Goal: Task Accomplishment & Management: Complete application form

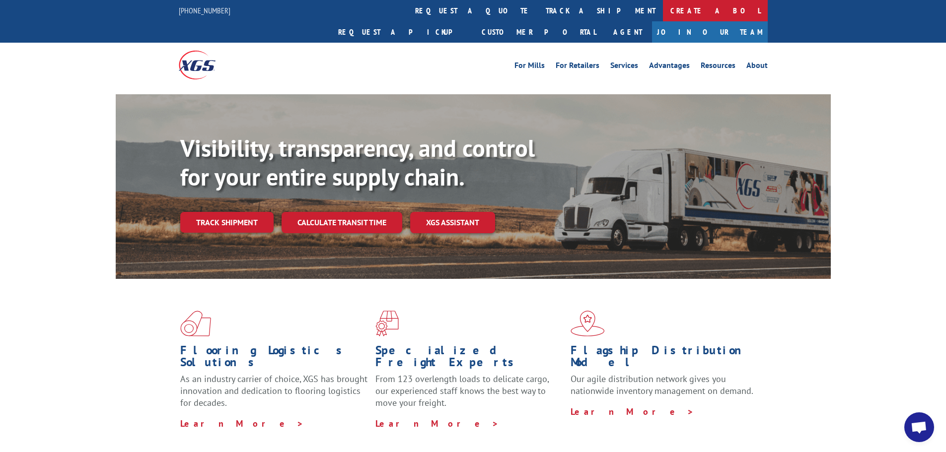
click at [663, 11] on link "Create a BOL" at bounding box center [715, 10] width 105 height 21
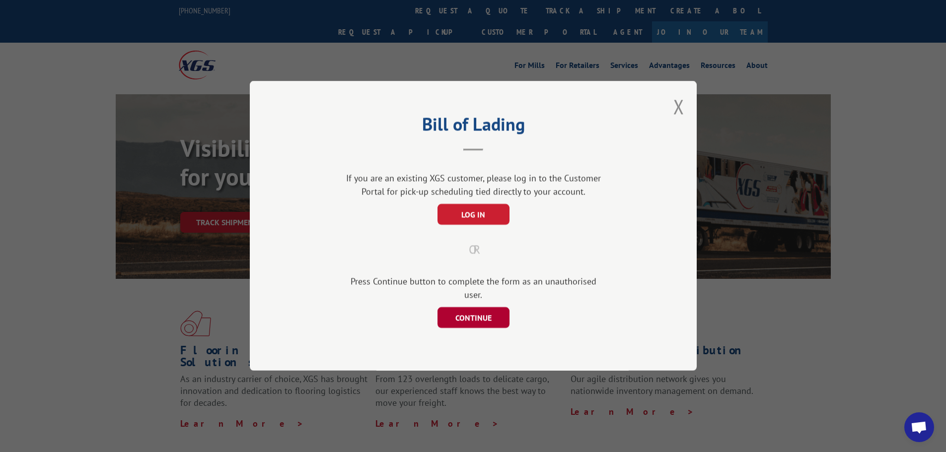
click at [472, 313] on button "CONTINUE" at bounding box center [473, 318] width 72 height 21
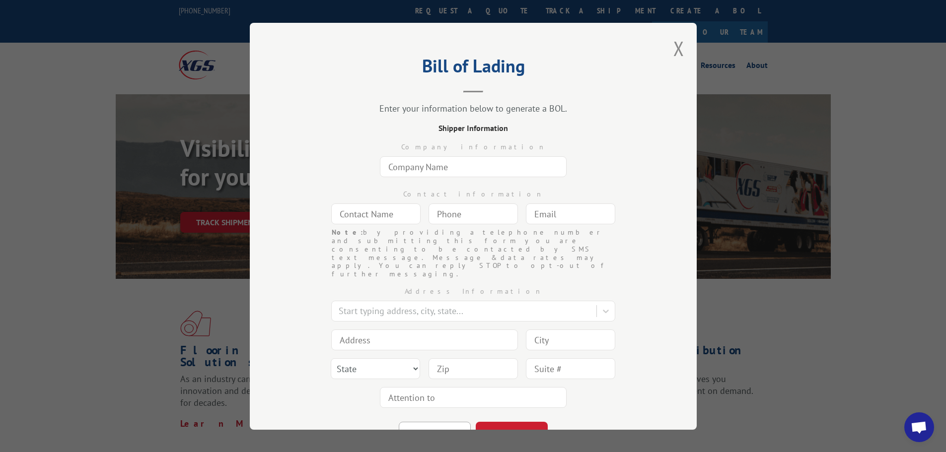
click at [407, 165] on input "text" at bounding box center [473, 166] width 187 height 21
type input "Miliken"
type input "[PERSON_NAME]"
type input "[EMAIL_ADDRESS][DOMAIN_NAME]"
type input "Lagrange"
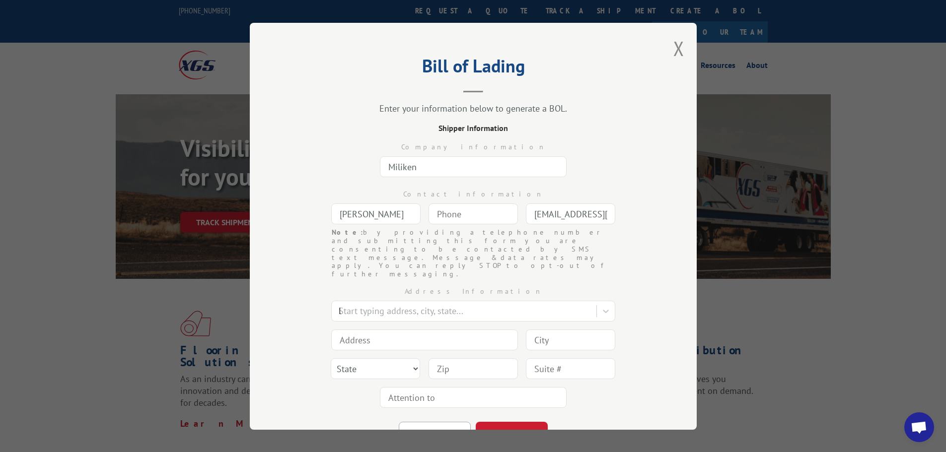
type input "300 [PERSON_NAME] Industrial Dr W"
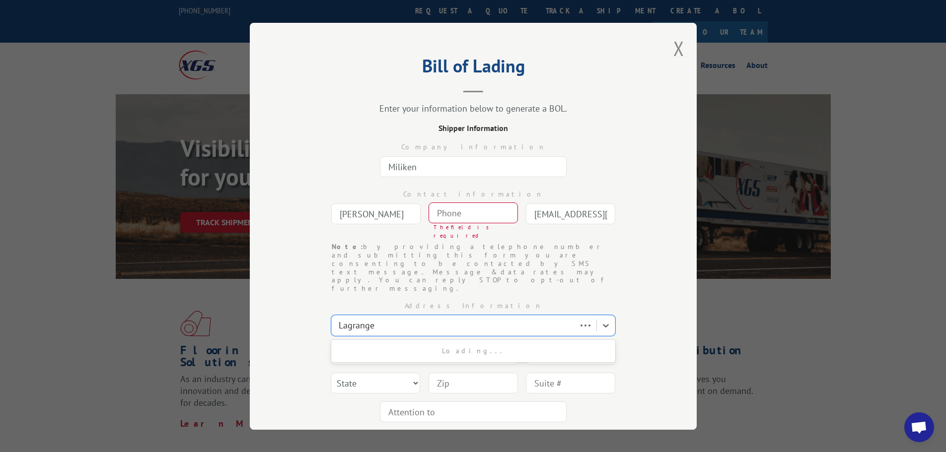
type input "Lagrange"
select select "GA"
type input "30240"
type input "(___) ___-____"
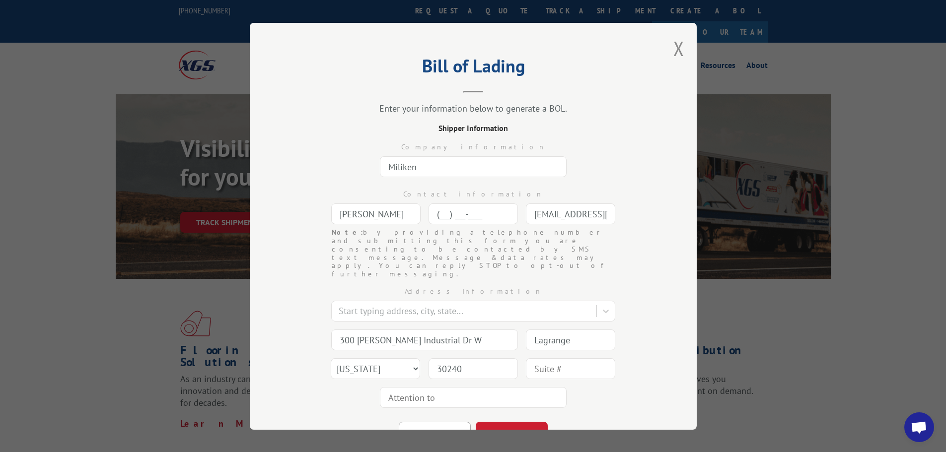
click at [444, 215] on input "(___) ___-____" at bounding box center [472, 214] width 89 height 21
type input "[PHONE_NUMBER]"
click at [449, 386] on div at bounding box center [473, 397] width 187 height 23
click at [439, 387] on input "text" at bounding box center [473, 397] width 187 height 21
type input "[PERSON_NAME]"
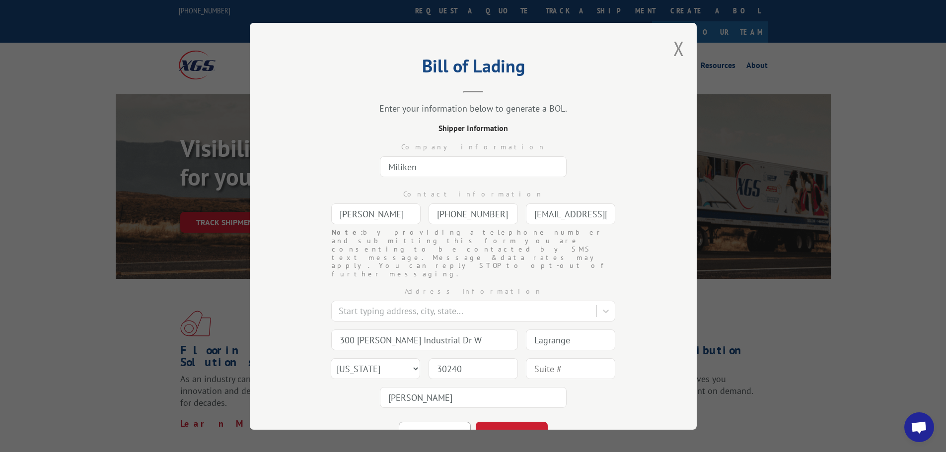
click at [483, 419] on div "Bill of Lading Enter your information below to generate a BOL. Shipper Informat…" at bounding box center [473, 226] width 447 height 407
click at [492, 421] on button "CONTINUE" at bounding box center [512, 432] width 72 height 22
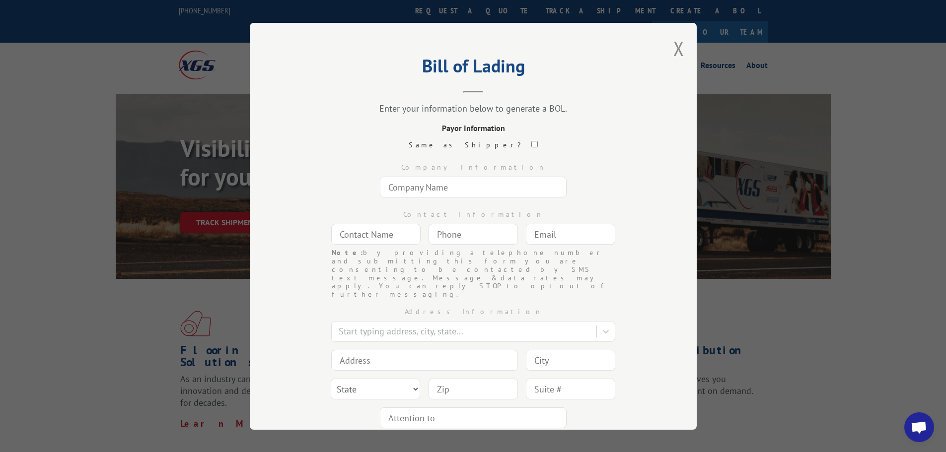
drag, startPoint x: 409, startPoint y: 186, endPoint x: 421, endPoint y: 188, distance: 12.2
click at [409, 186] on input "text" at bounding box center [473, 187] width 187 height 21
type input "[PERSON_NAME] School Supply"
type input "[PERSON_NAME]"
type input "[EMAIL_ADDRESS][PERSON_NAME][DOMAIN_NAME]"
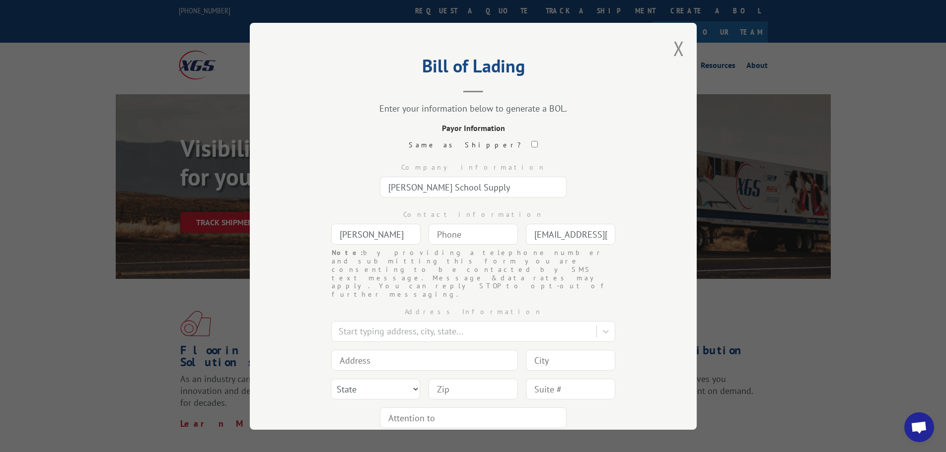
type input "Pennsauken"
type input "[STREET_ADDRESS]"
type input "Pennsauken"
select select "NJ"
type input "08110"
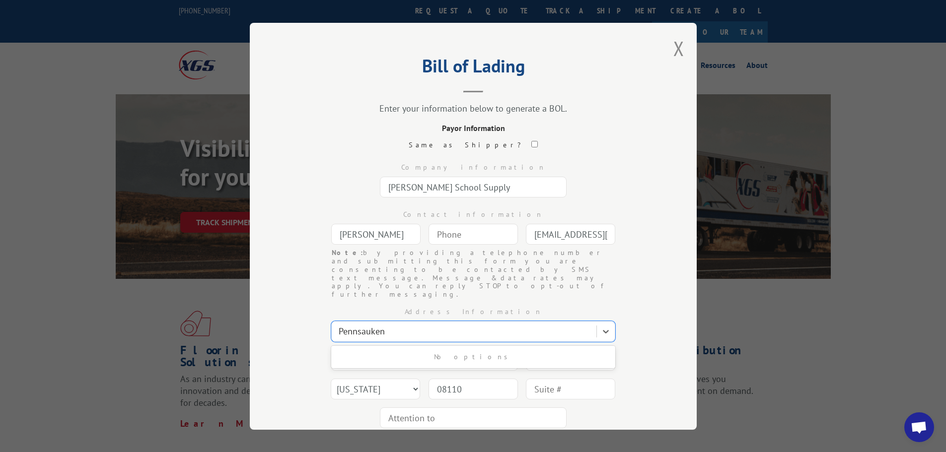
type input "(___) ___-____"
drag, startPoint x: 450, startPoint y: 232, endPoint x: 434, endPoint y: 240, distance: 17.1
click at [448, 233] on input "(___) ___-____" at bounding box center [472, 234] width 89 height 21
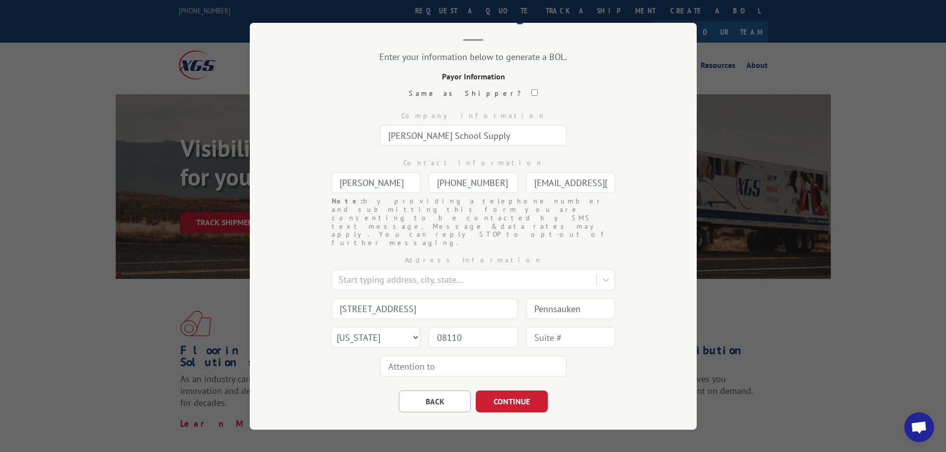
scroll to position [52, 0]
type input "[PHONE_NUMBER]"
click at [394, 355] on input "text" at bounding box center [473, 365] width 187 height 21
type input "[PERSON_NAME]"
click at [497, 390] on button "CONTINUE" at bounding box center [512, 401] width 72 height 22
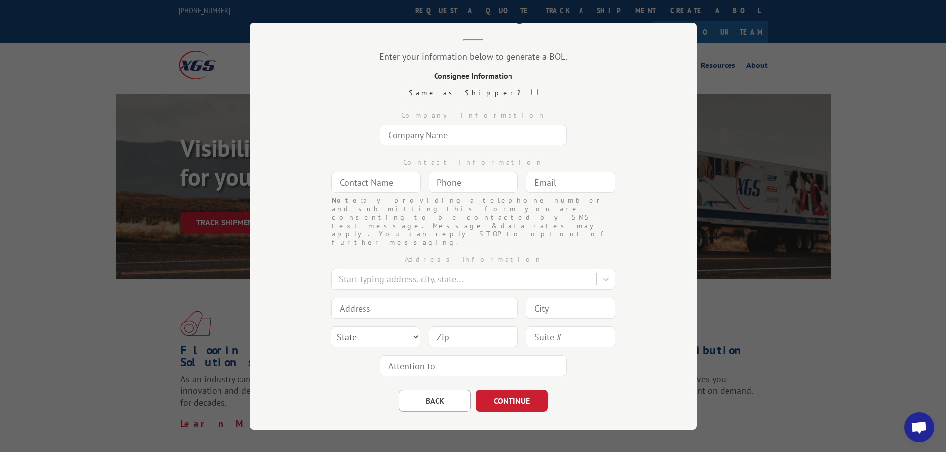
click at [435, 137] on input "text" at bounding box center [473, 135] width 187 height 21
type input "[PERSON_NAME] School Supply"
type input "[PERSON_NAME]"
type input "[EMAIL_ADDRESS][PERSON_NAME][DOMAIN_NAME]"
type input "Pennsauken"
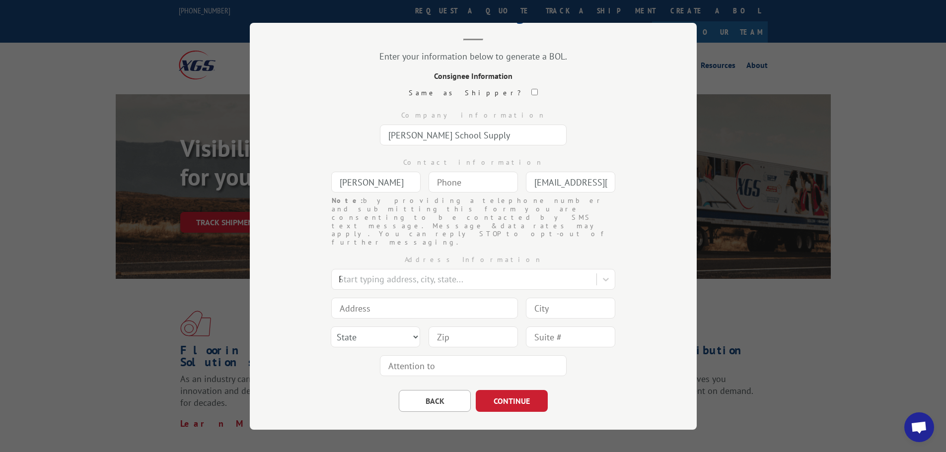
type input "[STREET_ADDRESS]"
type input "Pennsauken"
select select "NJ"
type input "08110"
type input "(___) ___-____"
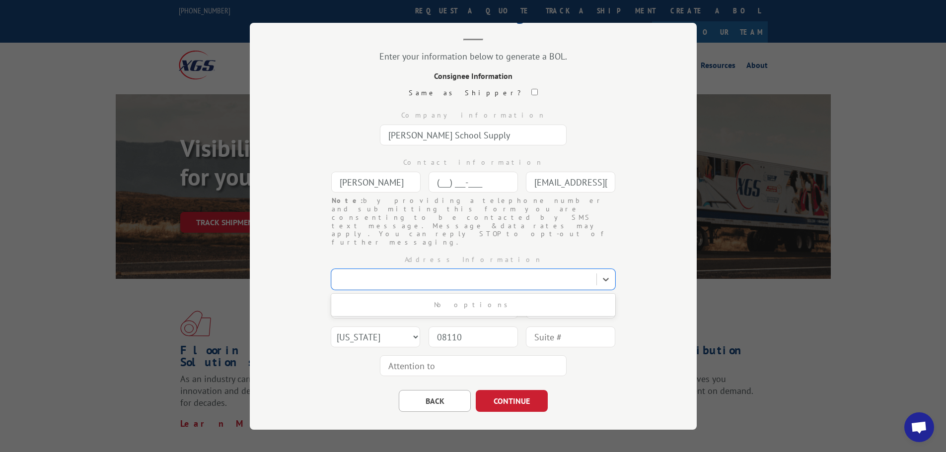
click at [436, 185] on input "(___) ___-____" at bounding box center [472, 182] width 89 height 21
type input "[PHONE_NUMBER]"
click at [469, 355] on input "text" at bounding box center [473, 365] width 187 height 21
type input "[PERSON_NAME]"
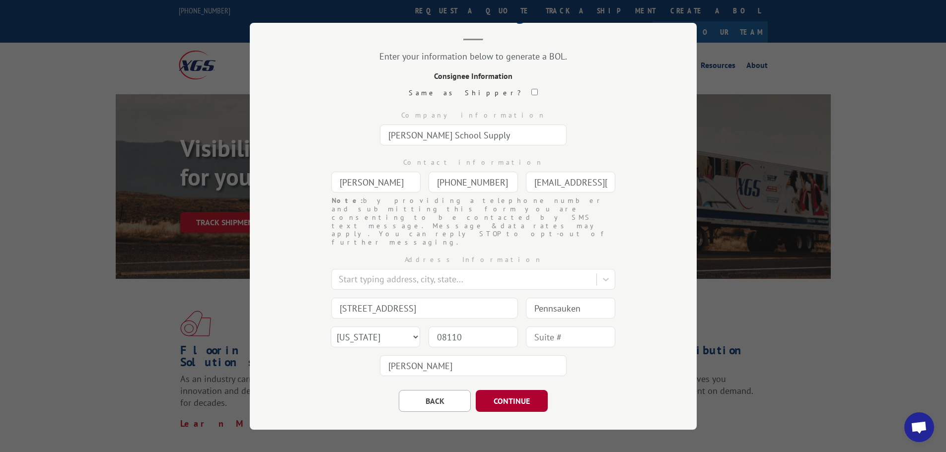
click at [495, 390] on button "CONTINUE" at bounding box center [512, 401] width 72 height 22
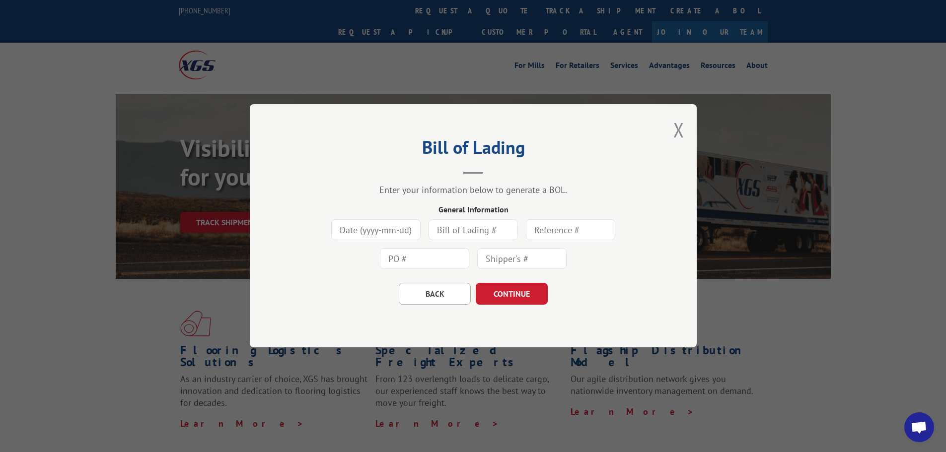
scroll to position [0, 0]
click at [380, 232] on input at bounding box center [375, 230] width 89 height 21
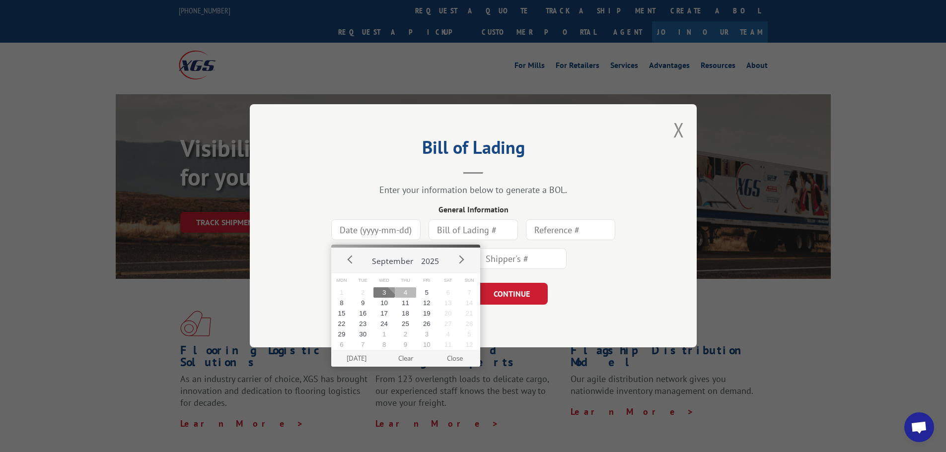
click at [408, 293] on button "4" at bounding box center [405, 292] width 21 height 10
type input "[DATE]"
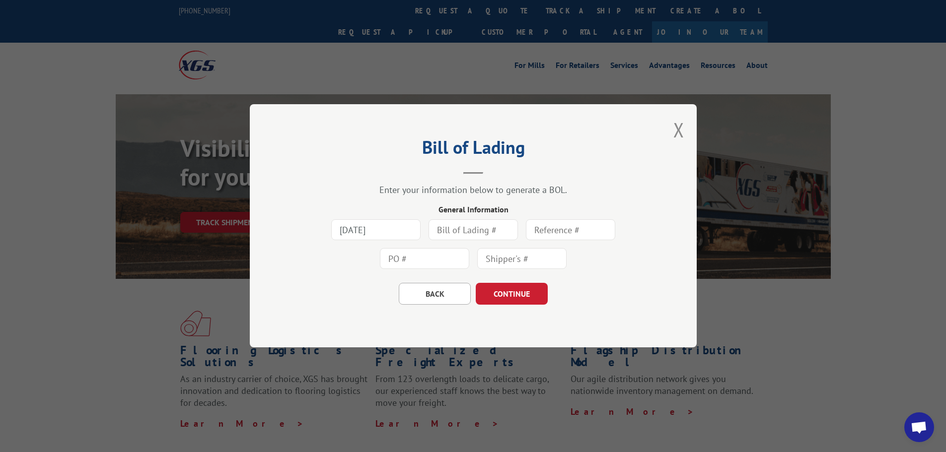
click at [456, 229] on input "text" at bounding box center [472, 230] width 89 height 21
type input "0404593"
click at [501, 296] on button "CONTINUE" at bounding box center [512, 294] width 72 height 22
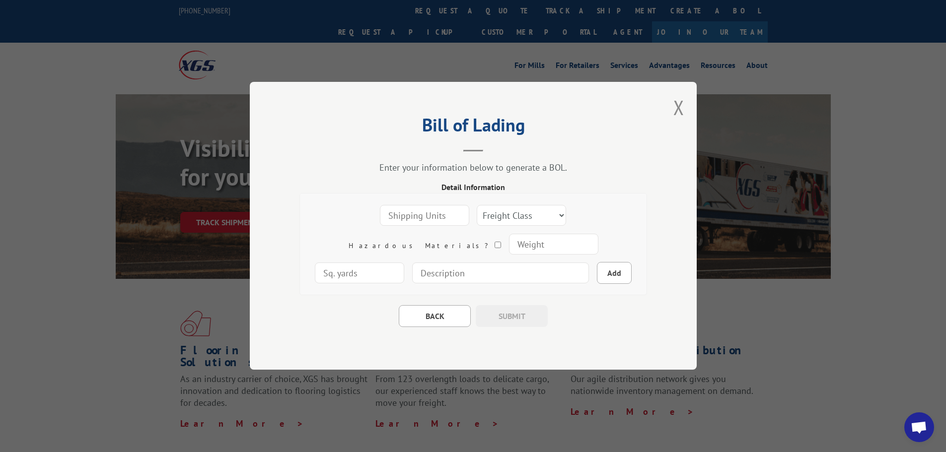
click at [380, 215] on input "number" at bounding box center [424, 216] width 89 height 21
type input "6"
click at [480, 211] on select "Freight Class 50 55 60 65 70 77 85 92 100 110 125 150 175 200 250 300 400 500 C…" at bounding box center [521, 216] width 89 height 21
select select "125"
click at [477, 206] on select "Freight Class 50 55 60 65 70 77 85 92 100 110 125 150 175 200 250 300 400 500 C…" at bounding box center [521, 216] width 89 height 21
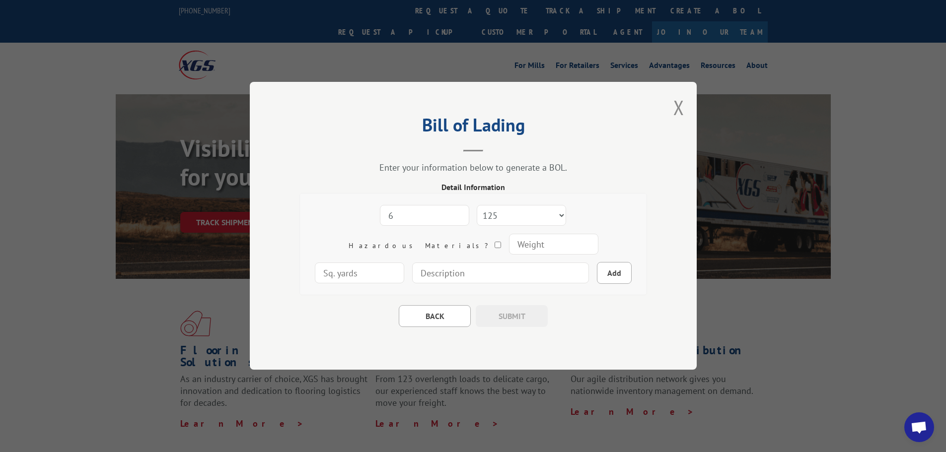
click at [508, 252] on input "number" at bounding box center [552, 244] width 89 height 21
type input "15"
type input "9"
drag, startPoint x: 418, startPoint y: 278, endPoint x: 322, endPoint y: 291, distance: 96.7
click at [418, 278] on input at bounding box center [500, 273] width 177 height 21
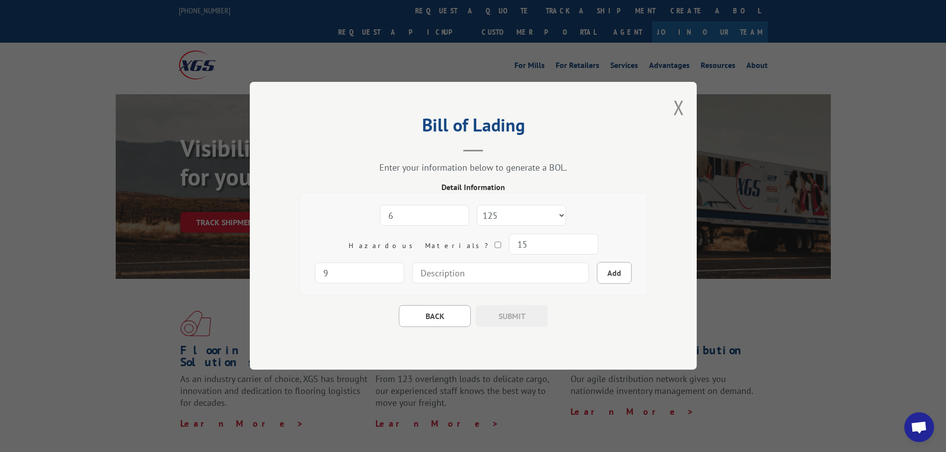
type input "carpets"
click at [597, 270] on button "Add" at bounding box center [614, 274] width 35 height 22
select select
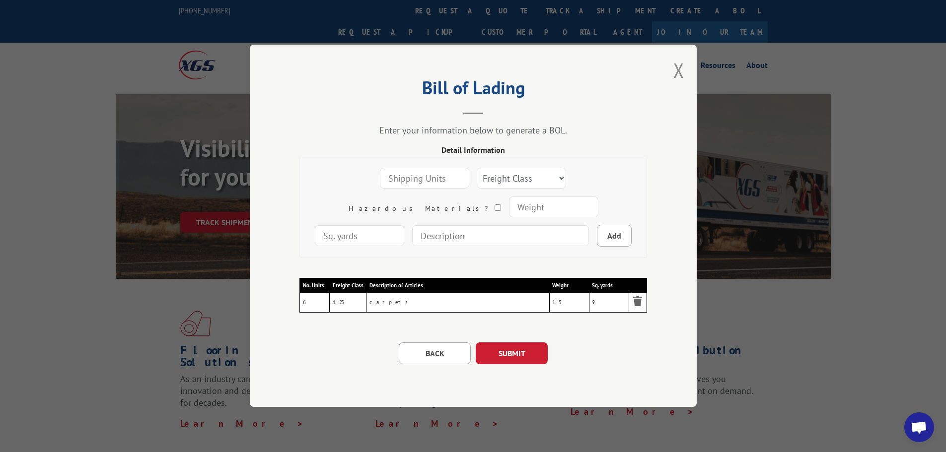
click at [376, 166] on div "Freight Class 50 55 60 65 70 77 85 92 100 110 125 150 175 200 250 300 400 500 C…" at bounding box center [473, 207] width 332 height 86
click at [380, 169] on input "number" at bounding box center [424, 178] width 89 height 21
type input "2"
click at [520, 176] on select "Freight Class 50 55 60 65 70 77 85 92 100 110 125 150 175 200 250 300 400 500 C…" at bounding box center [521, 178] width 89 height 21
select select "150"
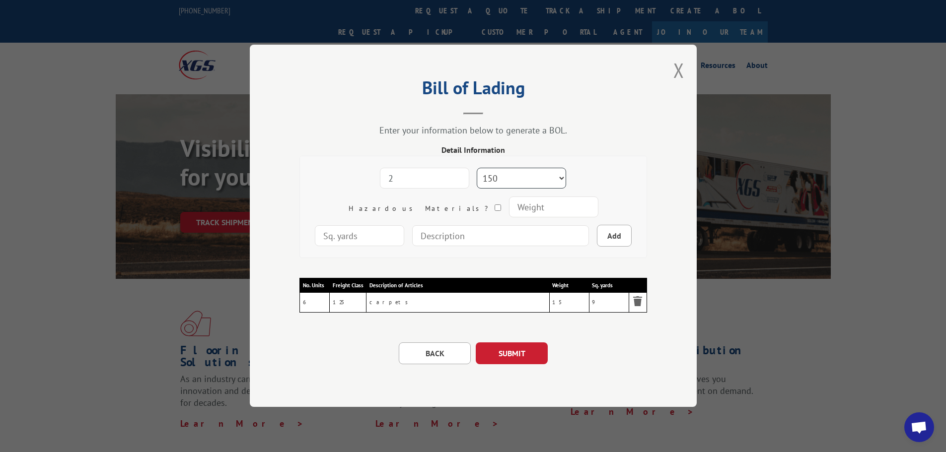
click at [477, 168] on select "Freight Class 50 55 60 65 70 77 85 92 100 110 125 150 175 200 250 300 400 500 C…" at bounding box center [521, 178] width 89 height 21
click at [508, 205] on input "number" at bounding box center [552, 207] width 89 height 21
type input "64"
type input "20"
click at [474, 239] on input at bounding box center [500, 235] width 177 height 21
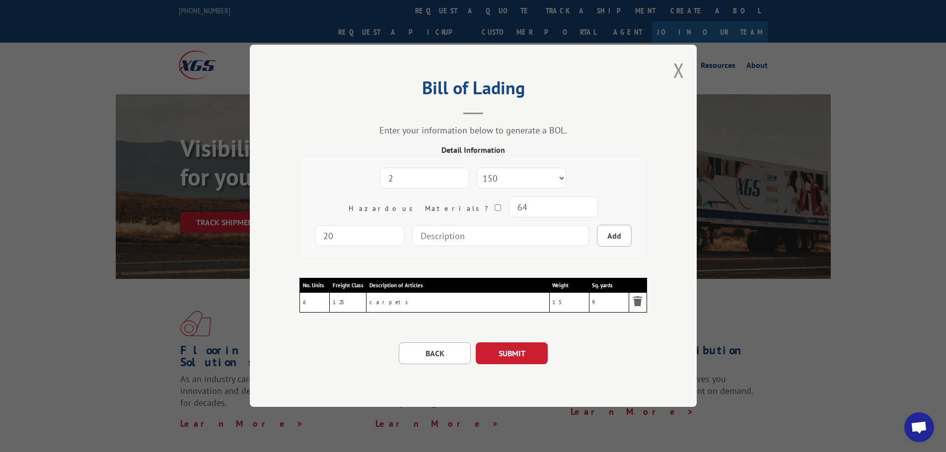
type input "carpets"
click at [597, 230] on button "Add" at bounding box center [614, 236] width 35 height 22
select select
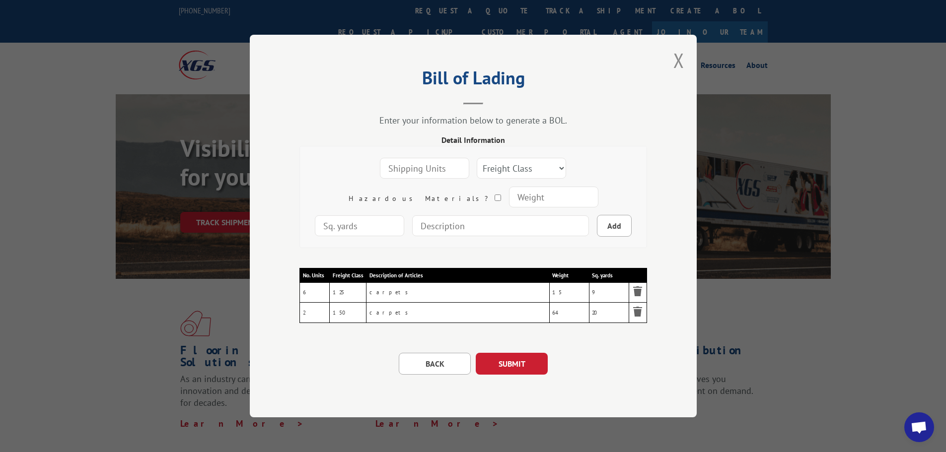
click at [380, 177] on input "number" at bounding box center [424, 168] width 89 height 21
type input "3"
drag, startPoint x: 523, startPoint y: 170, endPoint x: 524, endPoint y: 163, distance: 6.5
click at [524, 163] on select "Freight Class 50 55 60 65 70 77 85 92 100 110 125 150 175 200 250 300 400 500 C…" at bounding box center [521, 168] width 89 height 21
select select "125"
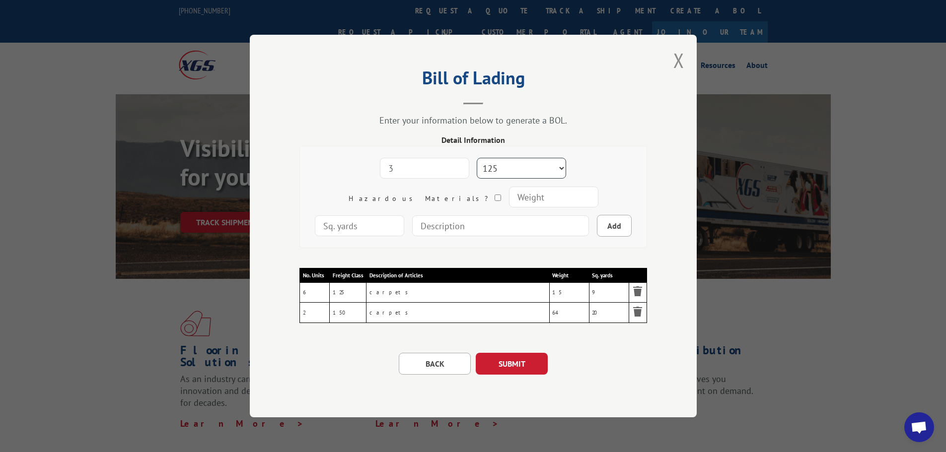
click at [477, 158] on select "Freight Class 50 55 60 65 70 77 85 92 100 110 125 150 175 200 250 300 400 500 C…" at bounding box center [521, 168] width 89 height 21
click at [508, 201] on input "number" at bounding box center [552, 197] width 89 height 21
type input "27"
type input "5"
click at [413, 225] on input at bounding box center [500, 225] width 177 height 21
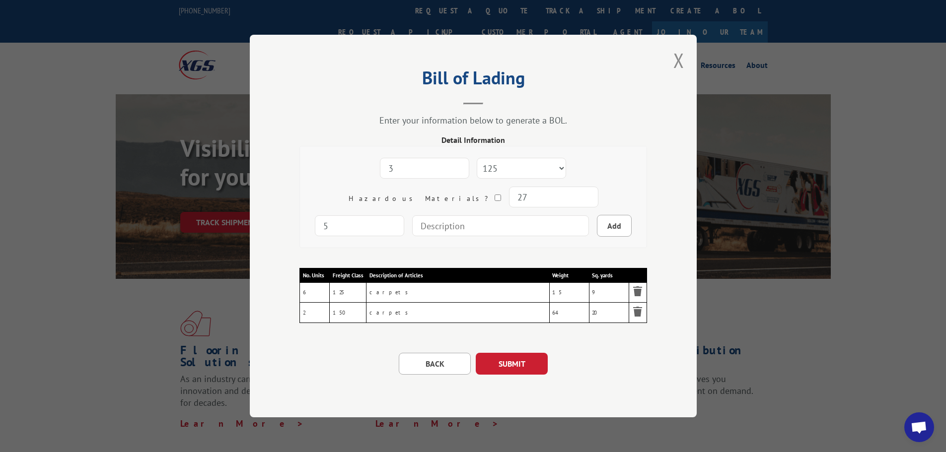
type input "carpets"
click at [597, 227] on button "Add" at bounding box center [614, 226] width 35 height 22
select select
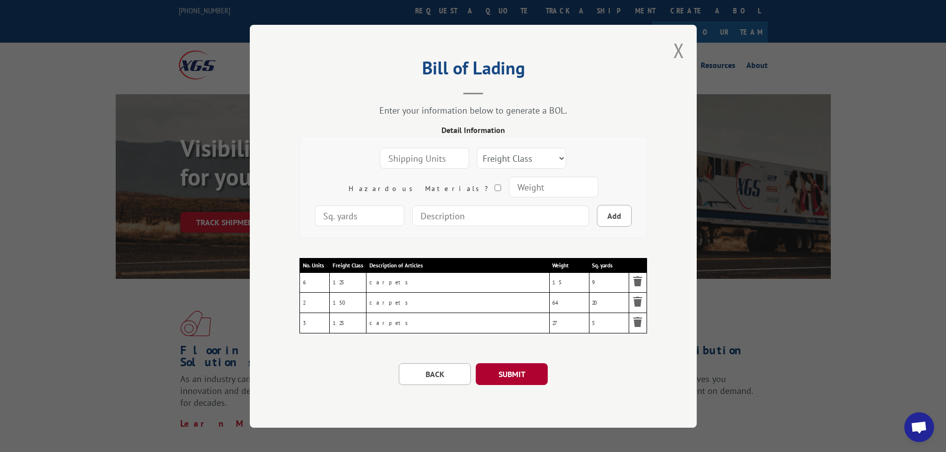
click at [495, 371] on button "SUBMIT" at bounding box center [512, 374] width 72 height 22
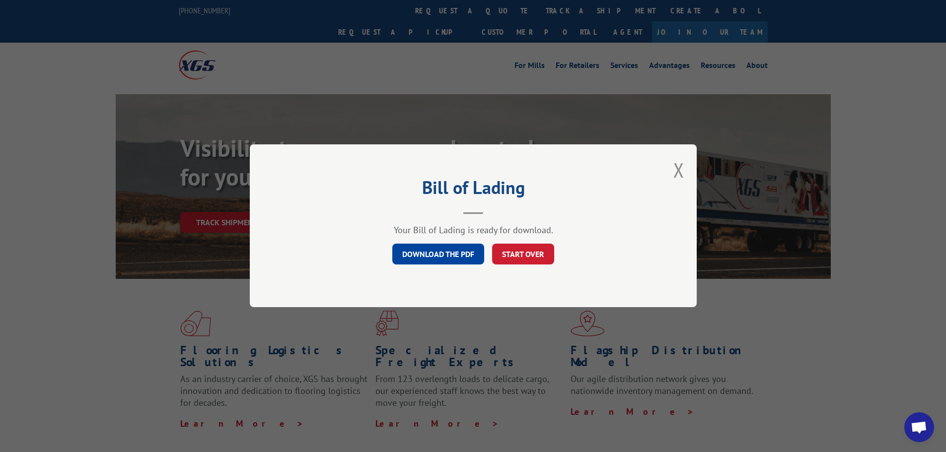
click at [400, 249] on link "DOWNLOAD THE PDF" at bounding box center [438, 254] width 92 height 21
click at [676, 164] on button "Close modal" at bounding box center [678, 170] width 11 height 26
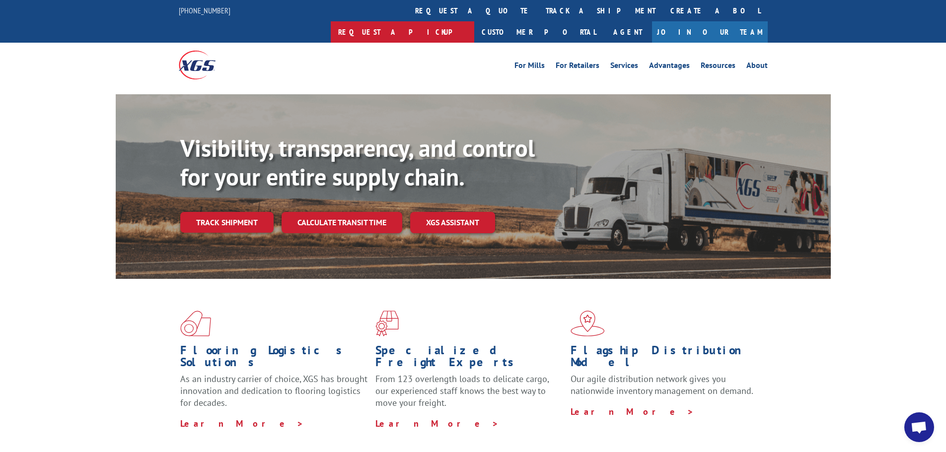
click at [474, 21] on link "Request a pickup" at bounding box center [402, 31] width 143 height 21
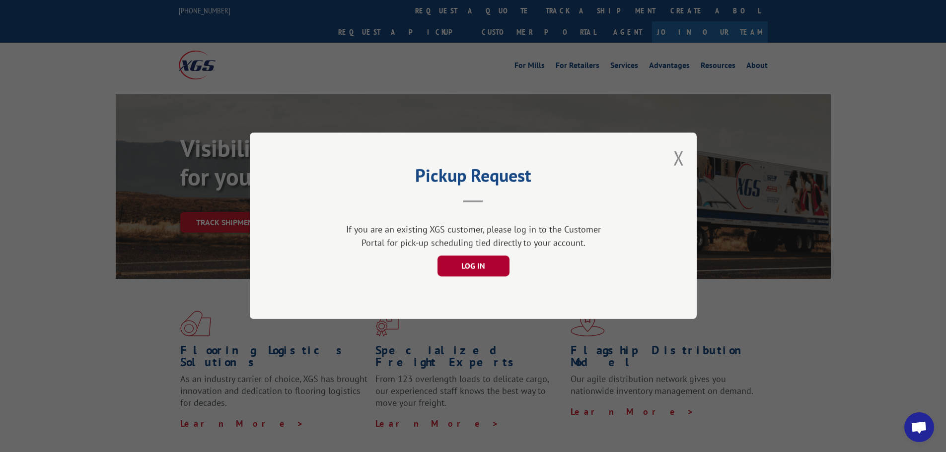
click at [463, 270] on button "LOG IN" at bounding box center [473, 266] width 72 height 21
click at [683, 158] on button "Close modal" at bounding box center [678, 158] width 11 height 26
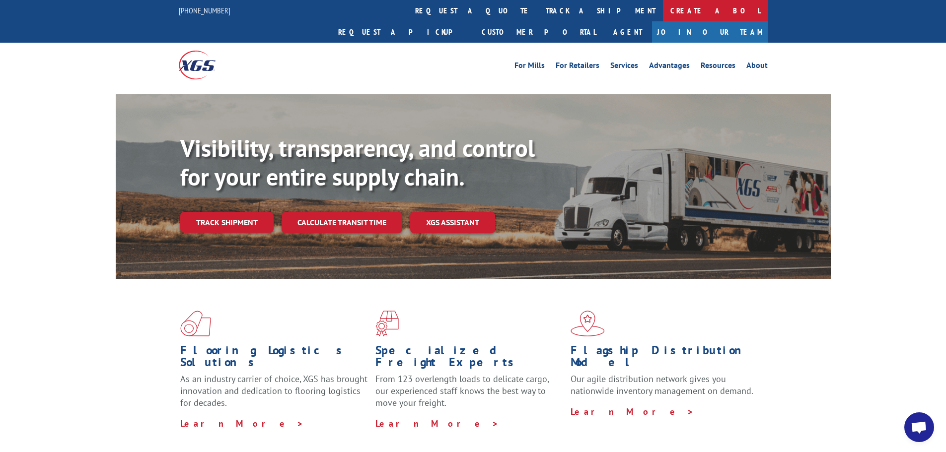
drag, startPoint x: 493, startPoint y: 14, endPoint x: 491, endPoint y: 41, distance: 26.4
click at [663, 15] on link "Create a BOL" at bounding box center [715, 10] width 105 height 21
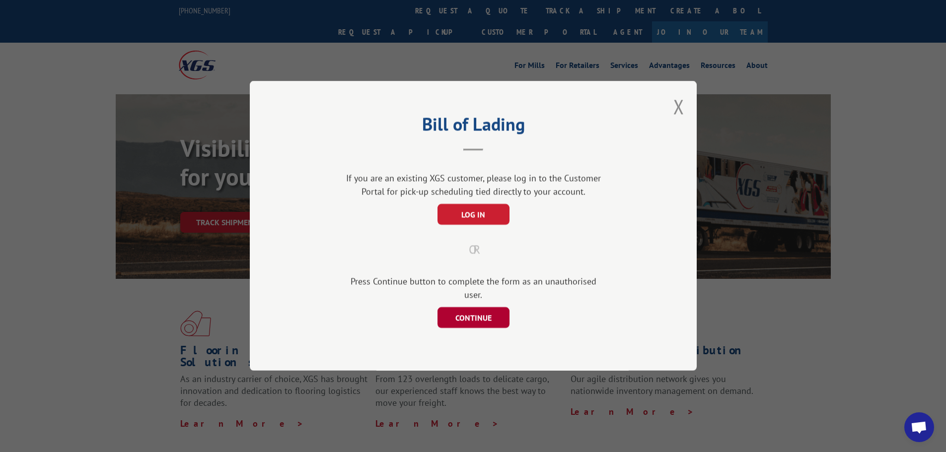
click at [461, 319] on button "CONTINUE" at bounding box center [473, 318] width 72 height 21
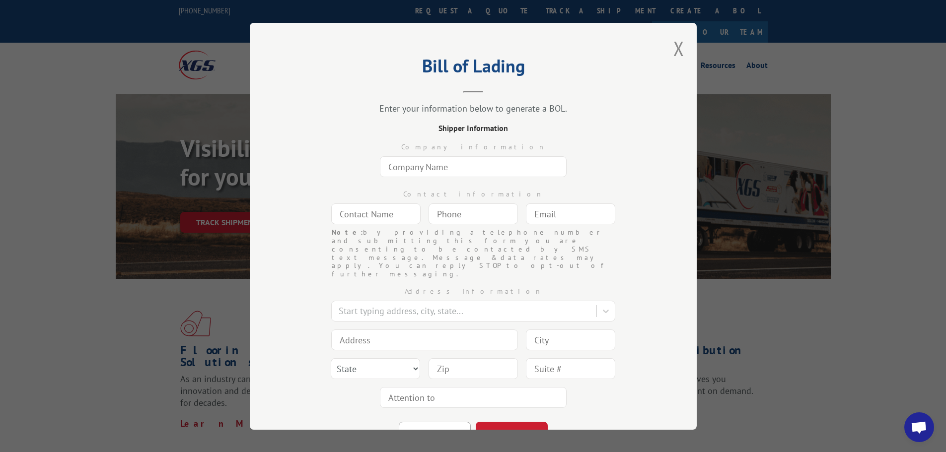
click at [447, 171] on input "text" at bounding box center [473, 166] width 187 height 21
type input "Miliken"
type input "[PERSON_NAME]"
type input "[EMAIL_ADDRESS][DOMAIN_NAME]"
type input "Lagrange"
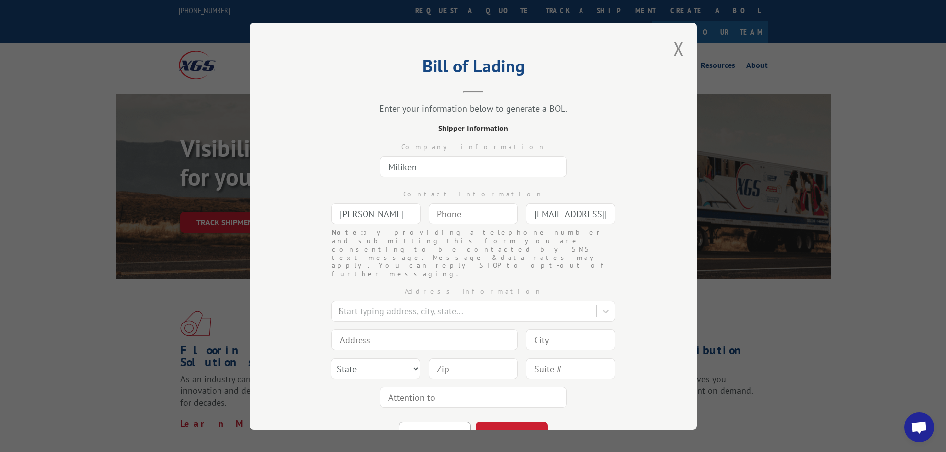
type input "300 [PERSON_NAME] Industrial Dr W"
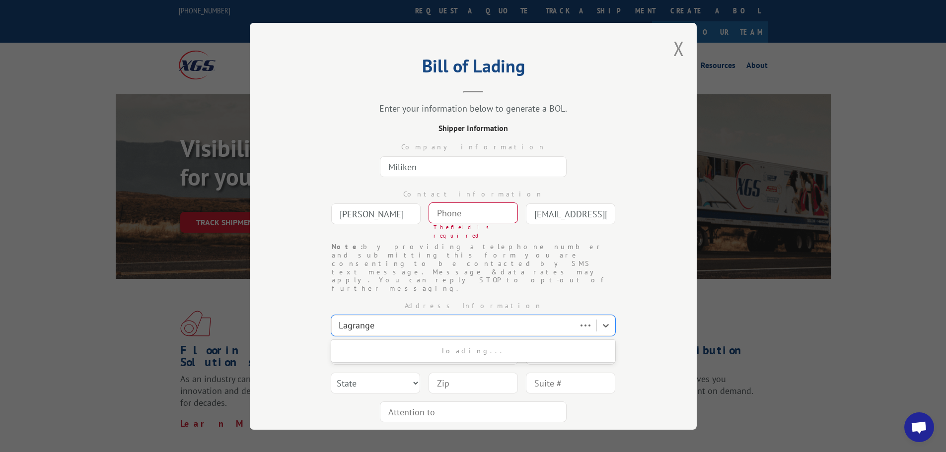
type input "Lagrange"
select select "GA"
type input "30240"
type input "Lagrange"
type input "(___) ___-____"
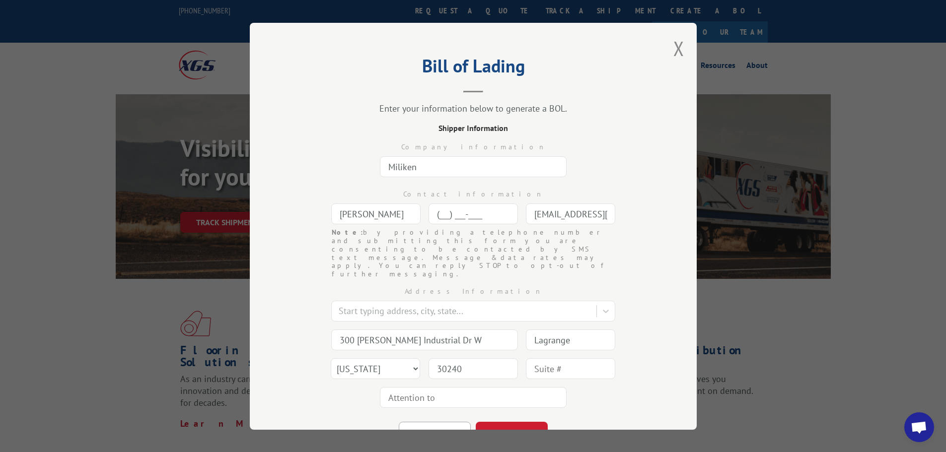
click at [432, 213] on input "(___) ___-____" at bounding box center [472, 214] width 89 height 21
type input "[PHONE_NUMBER]"
click at [428, 387] on input "text" at bounding box center [473, 397] width 187 height 21
type input "[PERSON_NAME]"
click at [506, 421] on button "CONTINUE" at bounding box center [512, 432] width 72 height 22
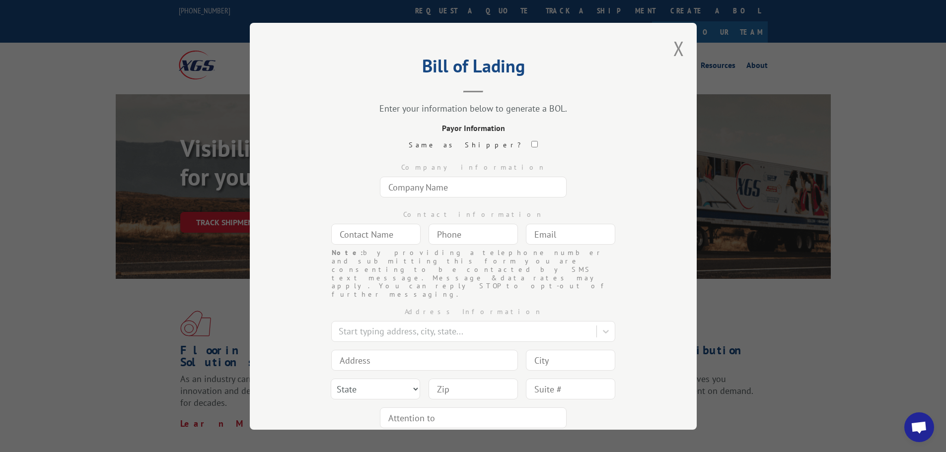
click at [414, 187] on input "text" at bounding box center [473, 187] width 187 height 21
type input "[PERSON_NAME] School Supply"
type input "[PERSON_NAME]"
type input "[EMAIL_ADDRESS][PERSON_NAME][DOMAIN_NAME]"
type input "Pennsauken"
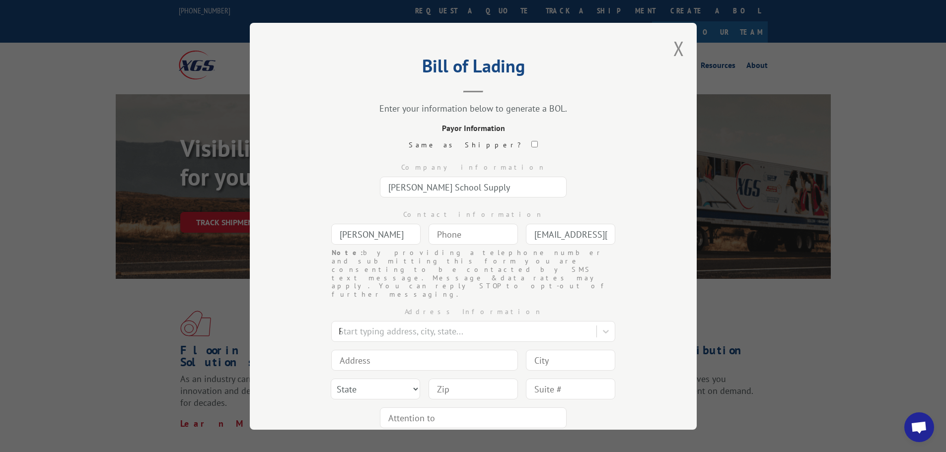
type input "[STREET_ADDRESS]"
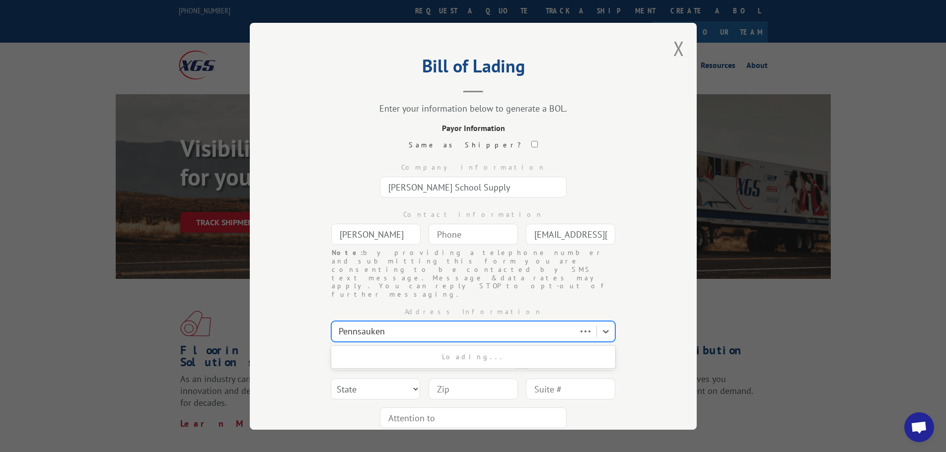
type input "Pennsauken"
select select "NJ"
type input "08110"
type input "(___) ___-____"
click at [468, 237] on input "(___) ___-____" at bounding box center [472, 234] width 89 height 21
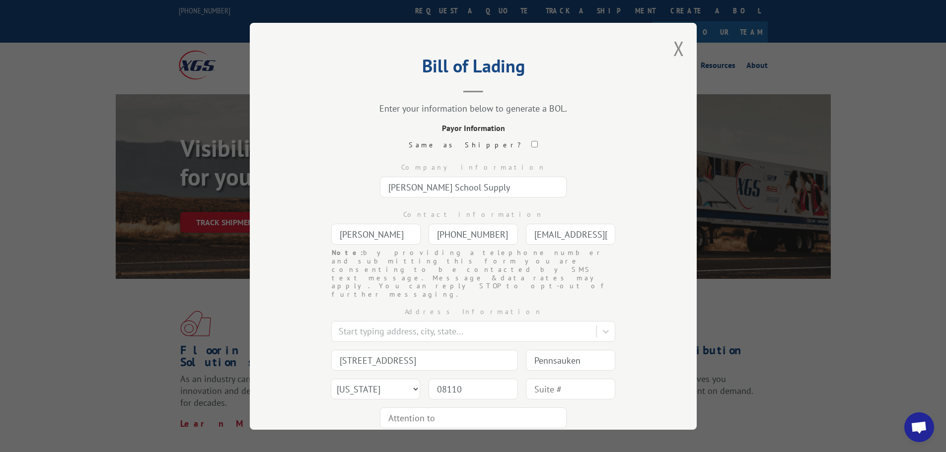
type input "[PHONE_NUMBER]"
click at [392, 407] on input "text" at bounding box center [473, 417] width 187 height 21
type input "[PERSON_NAME]"
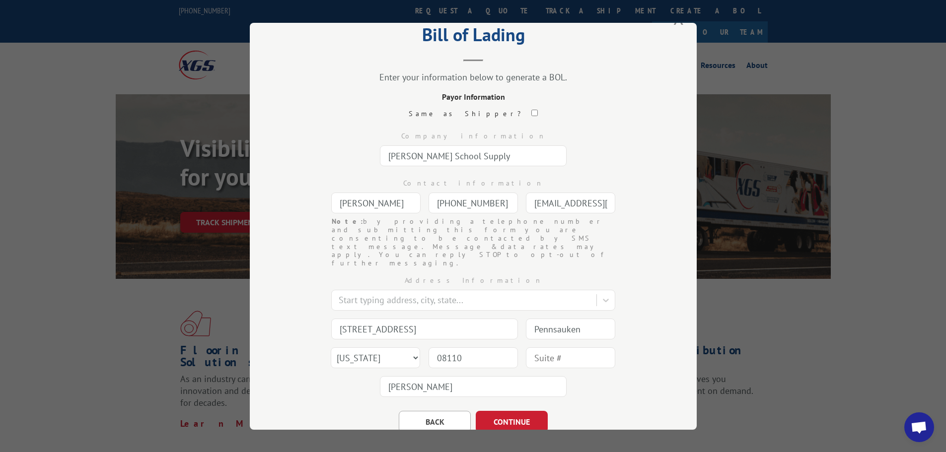
scroll to position [52, 0]
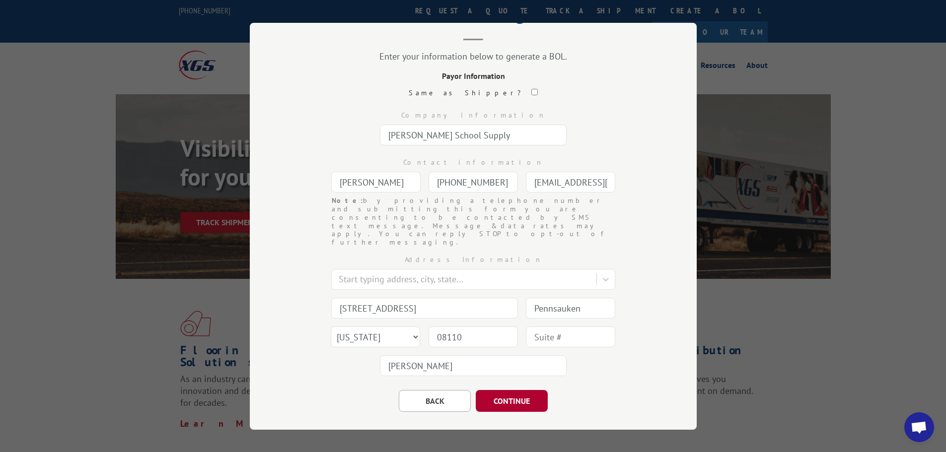
click at [493, 390] on button "CONTINUE" at bounding box center [512, 401] width 72 height 22
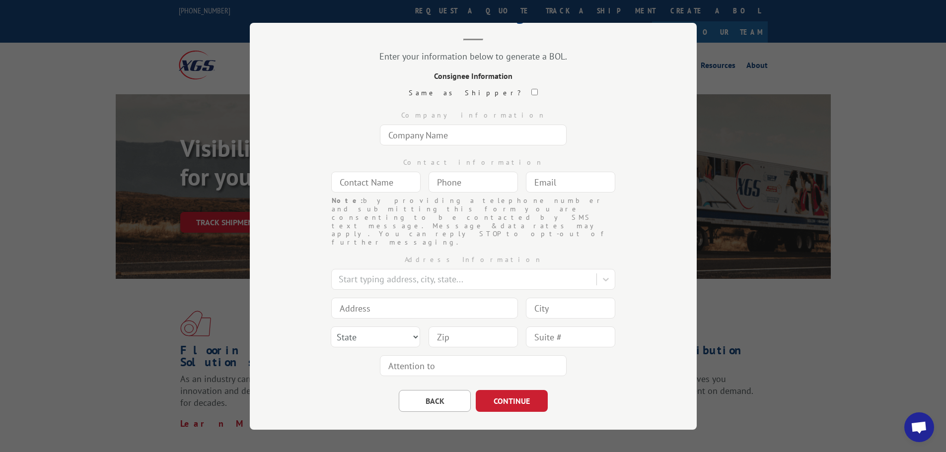
click at [430, 135] on input "text" at bounding box center [473, 135] width 187 height 21
type input "[PERSON_NAME][GEOGRAPHIC_DATA]"
type input "[PERSON_NAME]"
type input "(___) ___-____"
click at [402, 187] on input "[PERSON_NAME]" at bounding box center [375, 182] width 89 height 21
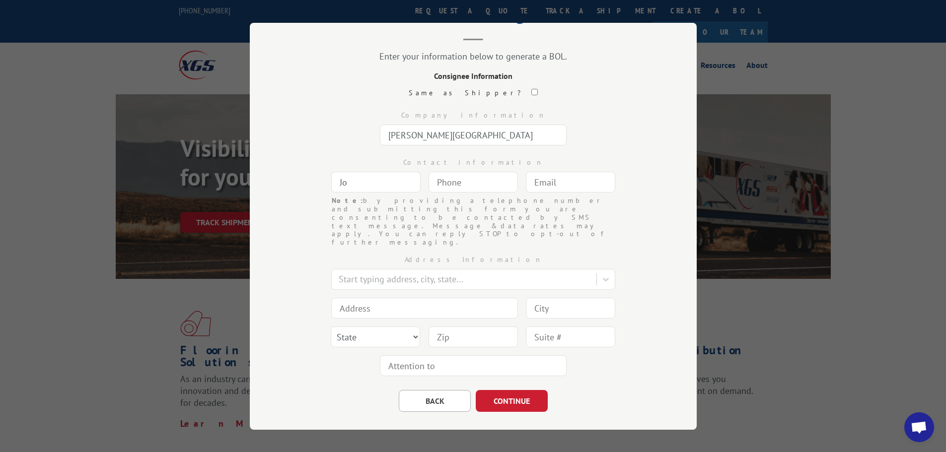
type input "J"
type input "[PERSON_NAME]"
type input "[PHONE_NUMBER]"
click at [543, 184] on input "text" at bounding box center [570, 182] width 89 height 21
click at [198, 153] on div "Bill of Lading Enter your information below to generate a BOL. Consignee Inform…" at bounding box center [473, 226] width 946 height 452
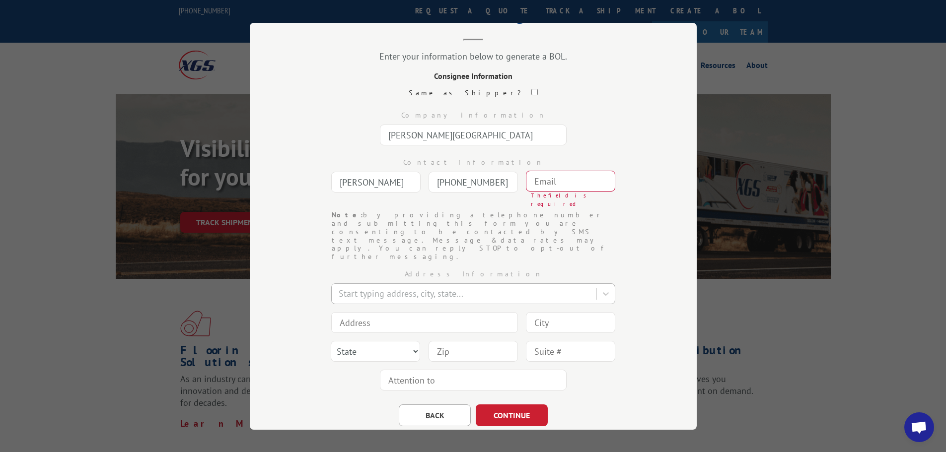
click at [392, 287] on div at bounding box center [465, 293] width 253 height 13
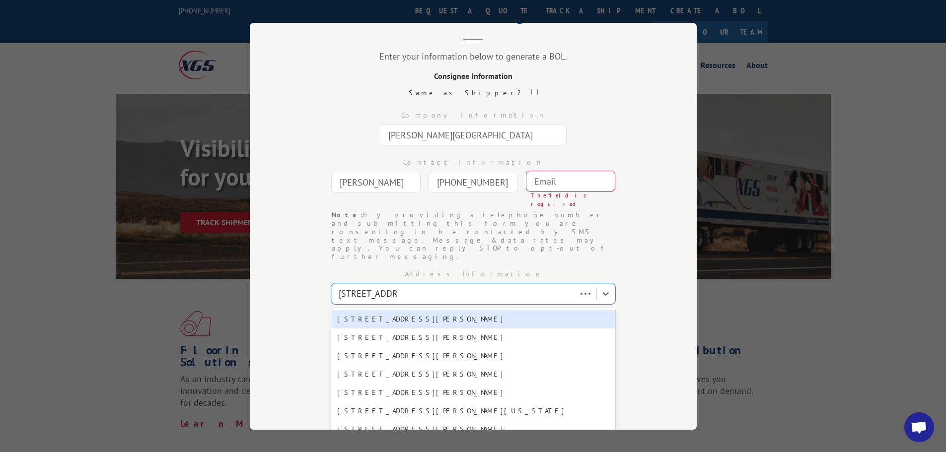
type input "[STREET_ADDRESS][PERSON_NAME]"
type input "Bogota"
select select "NJ"
type input "07603"
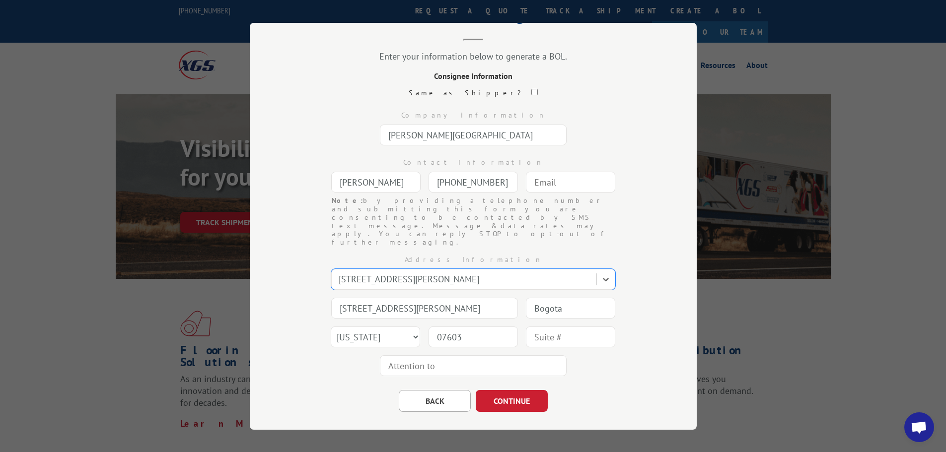
drag, startPoint x: 410, startPoint y: 341, endPoint x: 328, endPoint y: 348, distance: 82.7
click at [410, 355] on input "text" at bounding box center [473, 365] width 187 height 21
type input "[PERSON_NAME]"
click at [508, 390] on button "CONTINUE" at bounding box center [512, 401] width 72 height 22
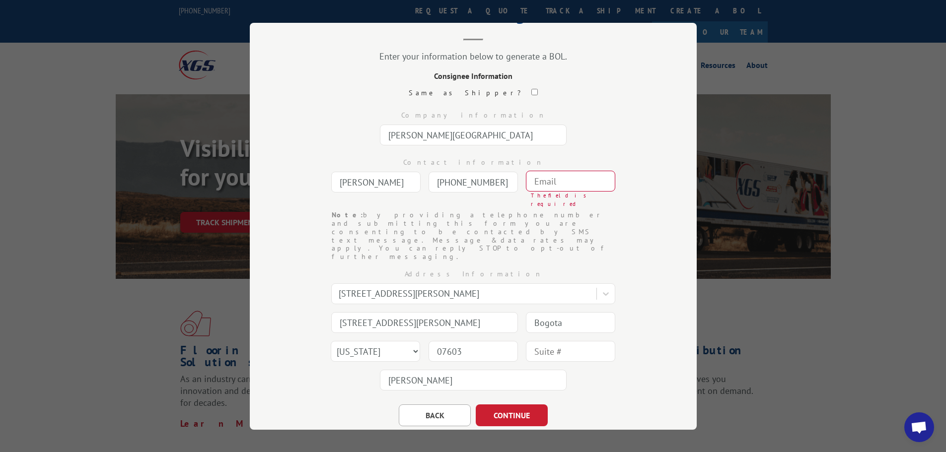
click at [540, 183] on input "text" at bounding box center [570, 181] width 89 height 21
type input "[EMAIL_ADDRESS][PERSON_NAME][DOMAIN_NAME]"
type input "[STREET_ADDRESS]"
type input "Pennsauken"
type input "08110"
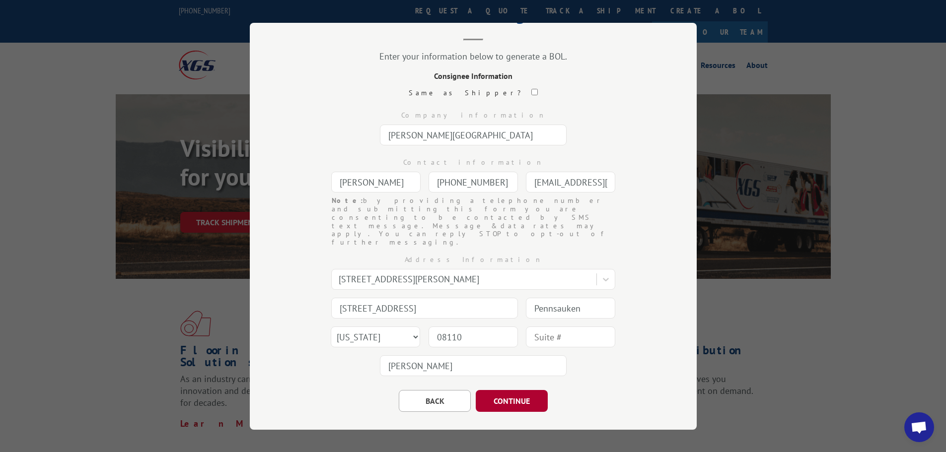
click at [510, 390] on button "CONTINUE" at bounding box center [512, 401] width 72 height 22
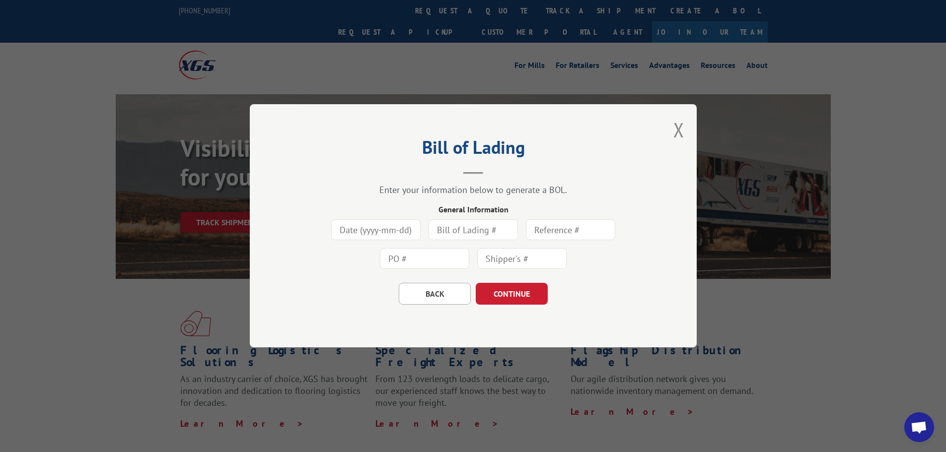
scroll to position [0, 0]
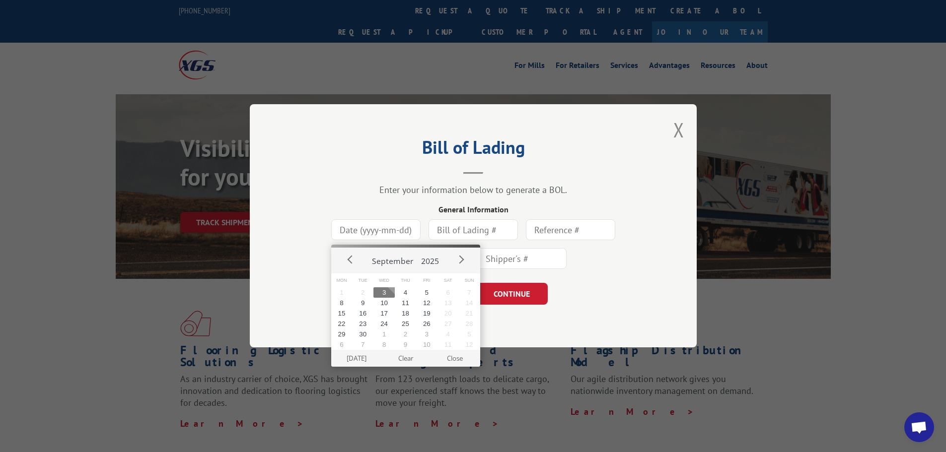
click at [395, 237] on input at bounding box center [375, 230] width 89 height 21
drag, startPoint x: 404, startPoint y: 290, endPoint x: 416, endPoint y: 280, distance: 15.2
click at [402, 290] on button "4" at bounding box center [405, 292] width 21 height 10
type input "[DATE]"
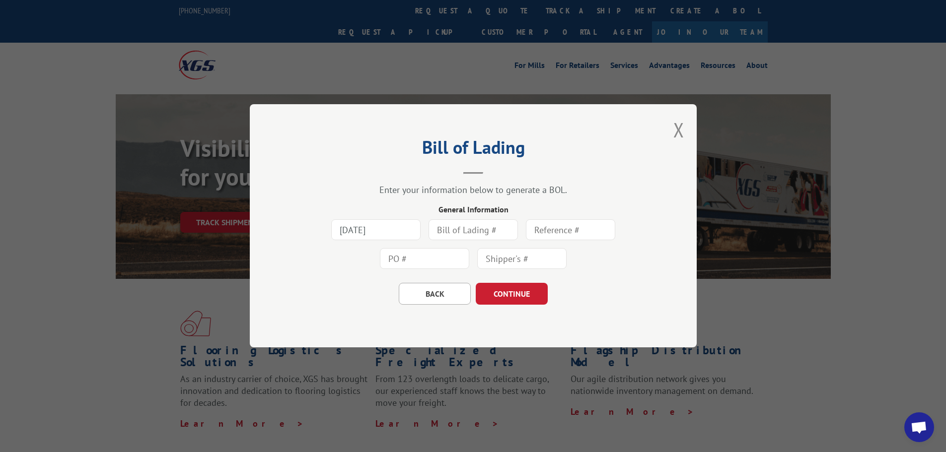
click at [454, 228] on input "text" at bounding box center [472, 230] width 89 height 21
type input "0404593"
drag, startPoint x: 411, startPoint y: 261, endPoint x: 413, endPoint y: 267, distance: 6.0
click at [411, 261] on input "text" at bounding box center [424, 259] width 89 height 21
type input "0404593"
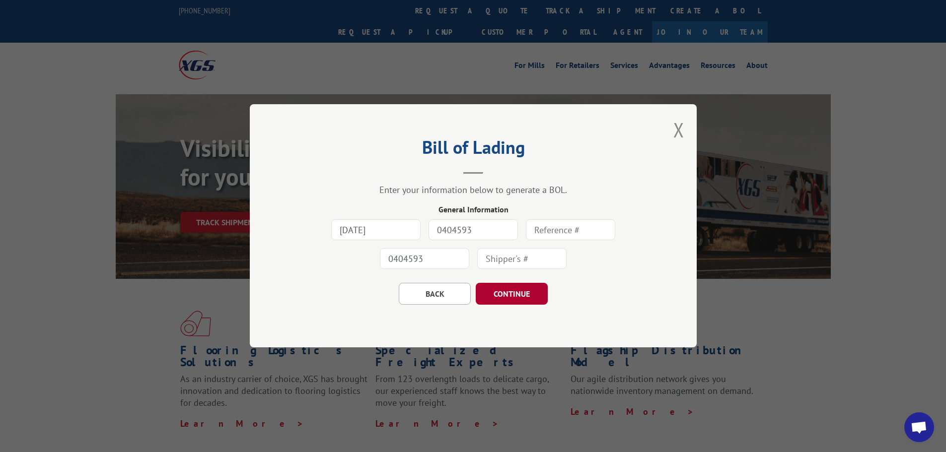
click at [512, 290] on button "CONTINUE" at bounding box center [512, 294] width 72 height 22
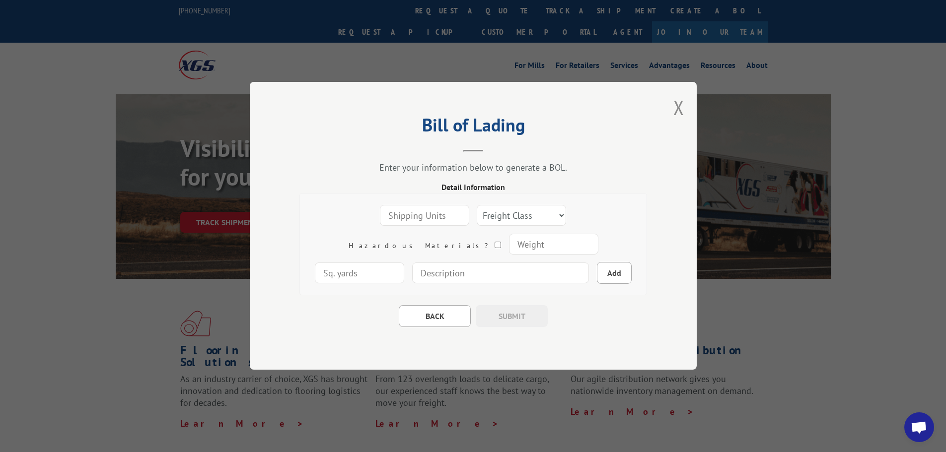
click at [380, 213] on input "number" at bounding box center [424, 216] width 89 height 21
type input "6"
click at [520, 216] on select "Freight Class 50 55 60 65 70 77 85 92 100 110 125 150 175 200 250 300 400 500 C…" at bounding box center [521, 216] width 89 height 21
select select "125"
click at [477, 206] on select "Freight Class 50 55 60 65 70 77 85 92 100 110 125 150 175 200 250 300 400 500 C…" at bounding box center [521, 216] width 89 height 21
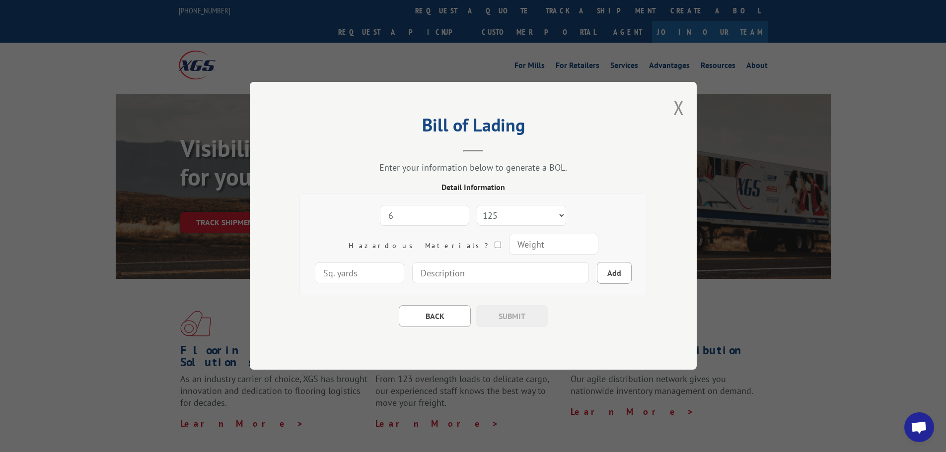
click at [508, 244] on input "number" at bounding box center [552, 244] width 89 height 21
type input "15"
type input "9"
click at [418, 279] on input at bounding box center [500, 273] width 177 height 21
type input "carpets"
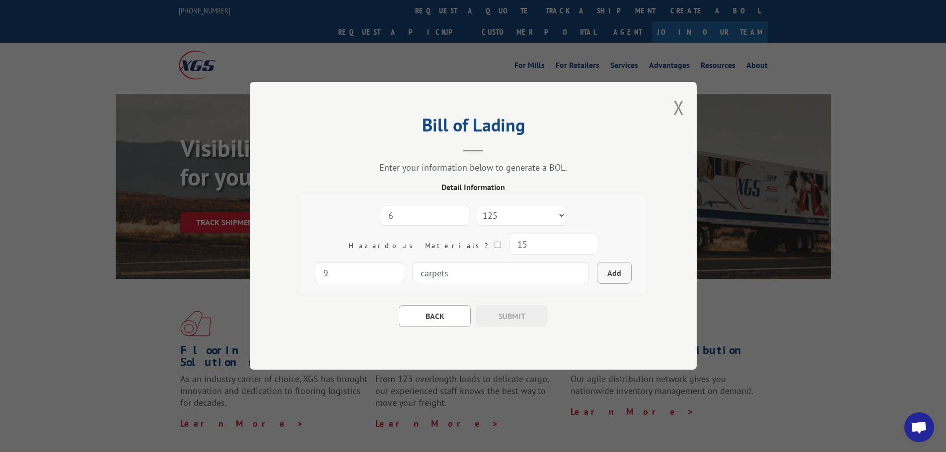
click at [597, 272] on button "Add" at bounding box center [614, 274] width 35 height 22
select select
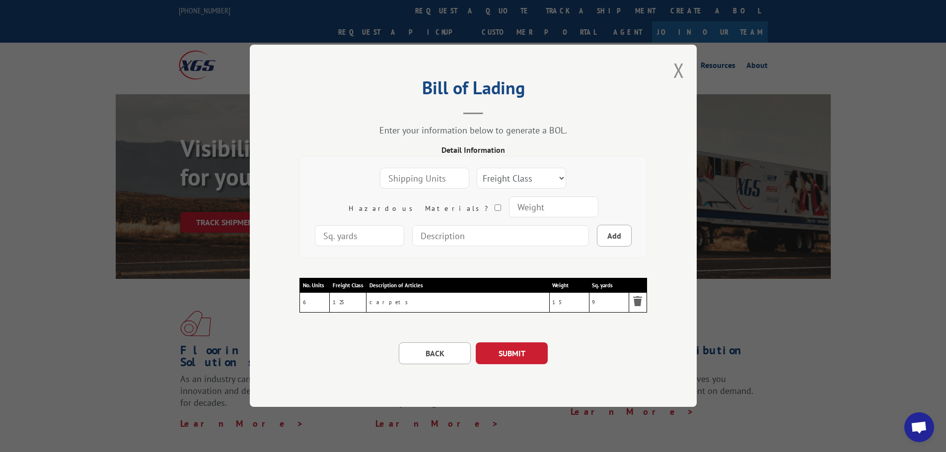
click at [386, 185] on input "number" at bounding box center [424, 178] width 89 height 21
type input "2"
click at [522, 176] on select "Freight Class 50 55 60 65 70 77 85 92 100 110 125 150 175 200 250 300 400 500 C…" at bounding box center [521, 178] width 89 height 21
select select "150"
click at [477, 168] on select "Freight Class 50 55 60 65 70 77 85 92 100 110 125 150 175 200 250 300 400 500 C…" at bounding box center [521, 178] width 89 height 21
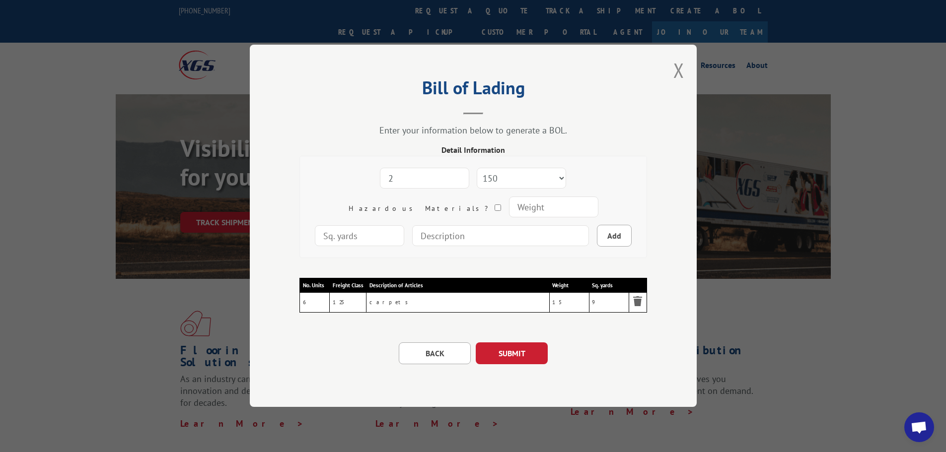
click at [508, 212] on input "number" at bounding box center [552, 207] width 89 height 21
type input "64"
type input "20"
type input "carpets"
click at [597, 238] on button "Add" at bounding box center [614, 236] width 35 height 22
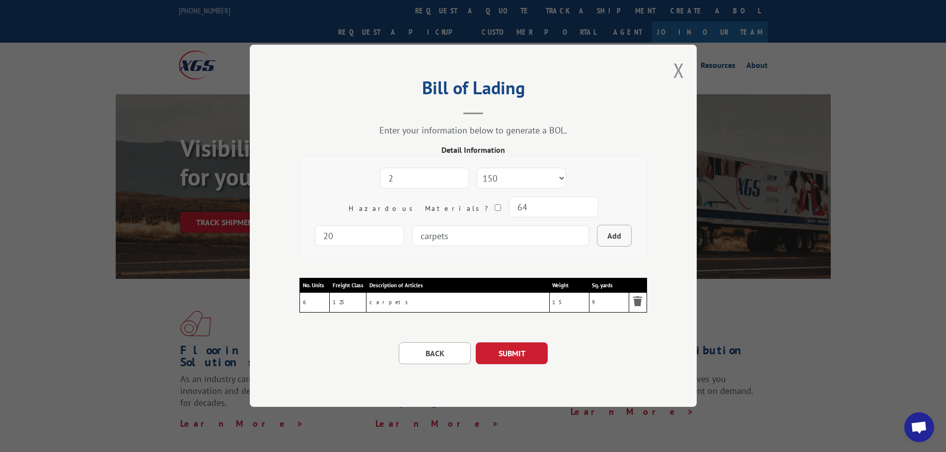
select select
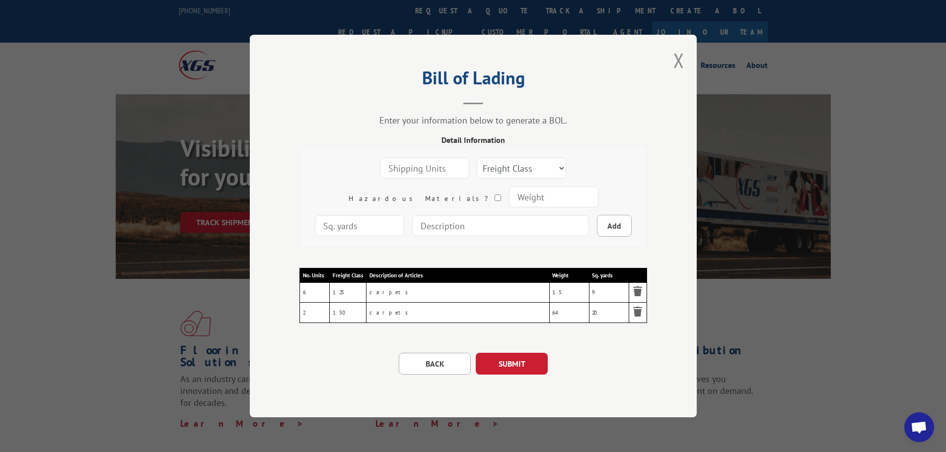
click at [389, 176] on input "number" at bounding box center [424, 168] width 89 height 21
type input "3"
click at [515, 165] on select "Freight Class 50 55 60 65 70 77 85 92 100 110 125 150 175 200 250 300 400 500 C…" at bounding box center [521, 168] width 89 height 21
select select "125"
click at [477, 158] on select "Freight Class 50 55 60 65 70 77 85 92 100 110 125 150 175 200 250 300 400 500 C…" at bounding box center [521, 168] width 89 height 21
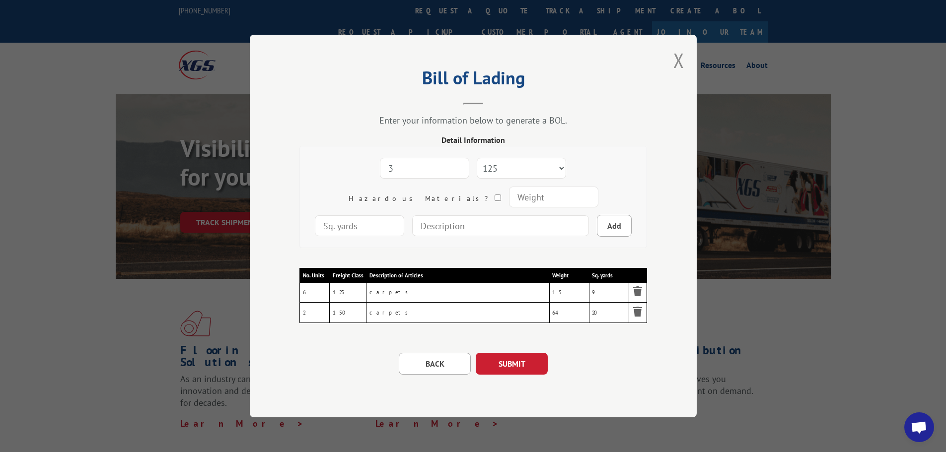
click at [508, 197] on input "number" at bounding box center [552, 197] width 89 height 21
type input "27"
type input "15"
click at [441, 220] on input at bounding box center [500, 225] width 177 height 21
type input "carpets"
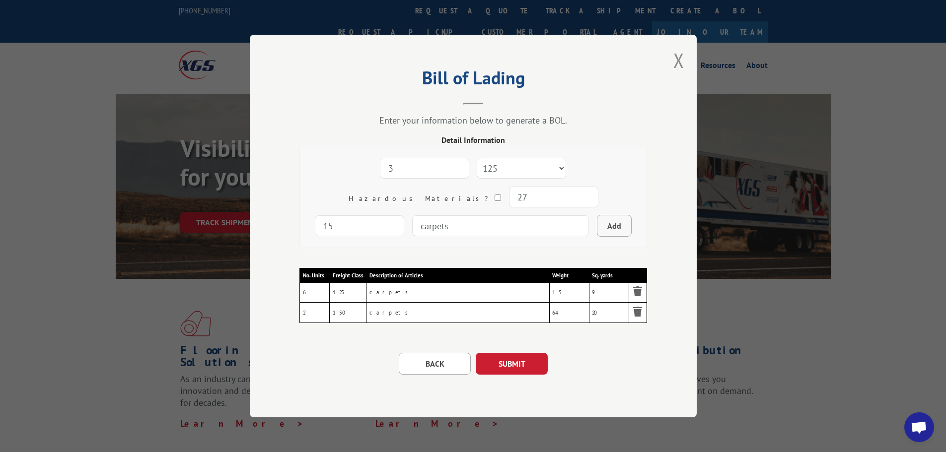
click at [597, 227] on button "Add" at bounding box center [614, 226] width 35 height 22
select select
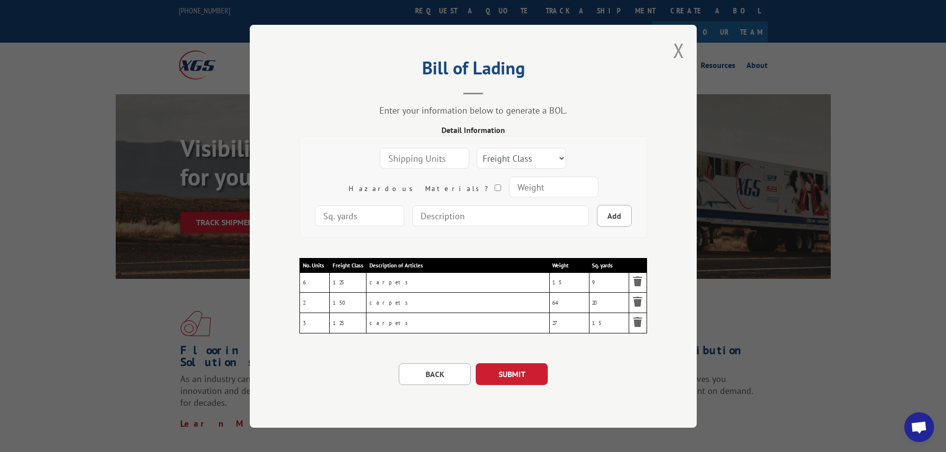
click at [503, 378] on button "SUBMIT" at bounding box center [512, 374] width 72 height 22
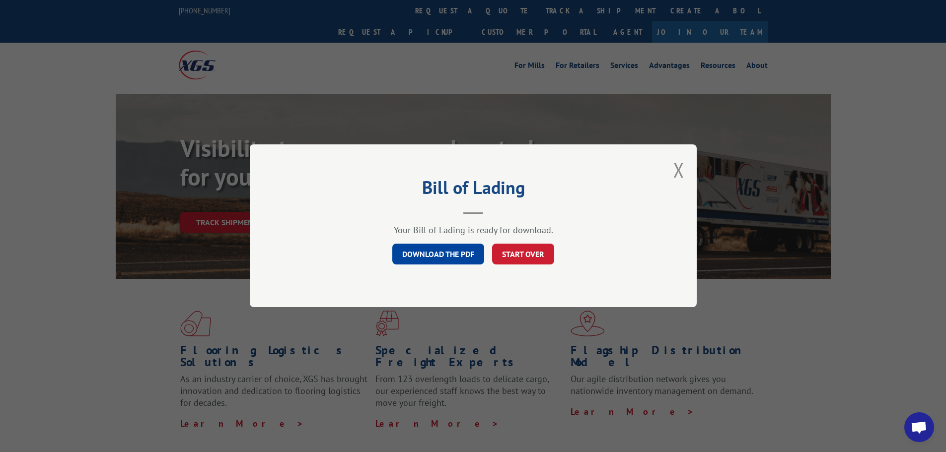
click at [423, 251] on link "DOWNLOAD THE PDF" at bounding box center [438, 254] width 92 height 21
click at [433, 255] on link "DOWNLOAD THE PDF" at bounding box center [438, 254] width 92 height 21
click at [515, 256] on button "START OVER" at bounding box center [523, 254] width 62 height 21
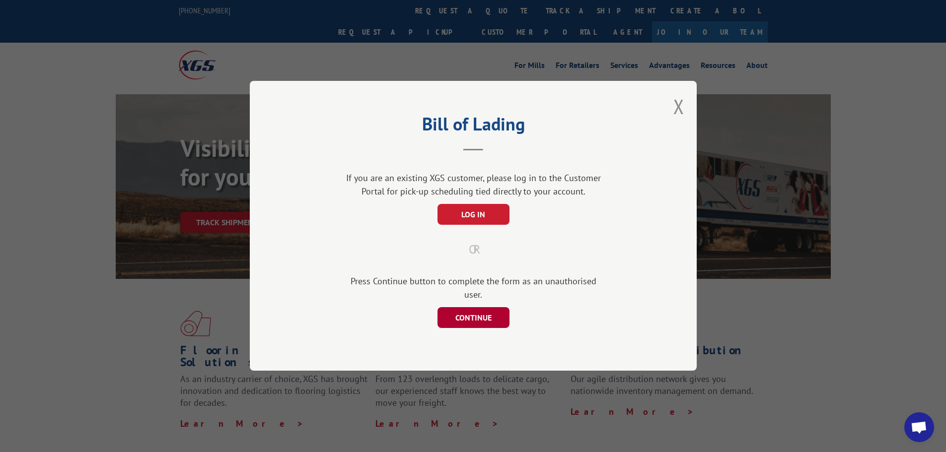
click at [468, 308] on button "CONTINUE" at bounding box center [473, 318] width 72 height 21
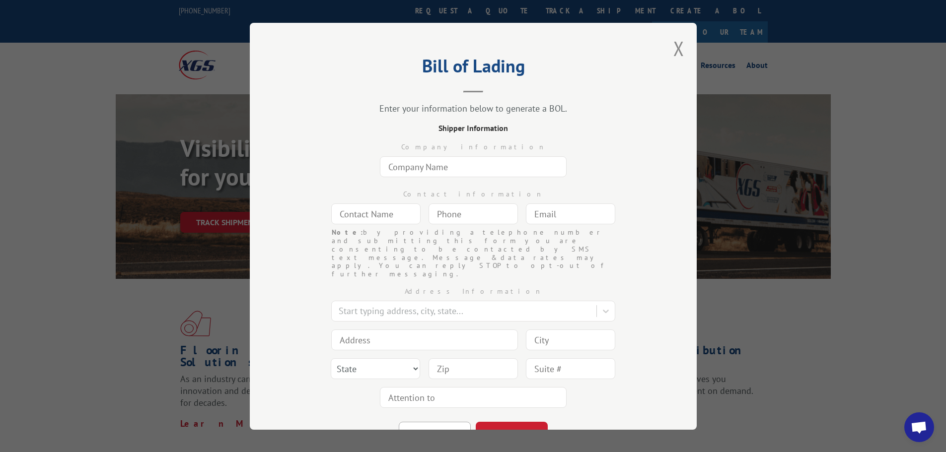
click at [457, 167] on input "text" at bounding box center [473, 166] width 187 height 21
type input "Miliken"
type input "[PERSON_NAME]"
type input "[EMAIL_ADDRESS][DOMAIN_NAME]"
type input "Lagrange"
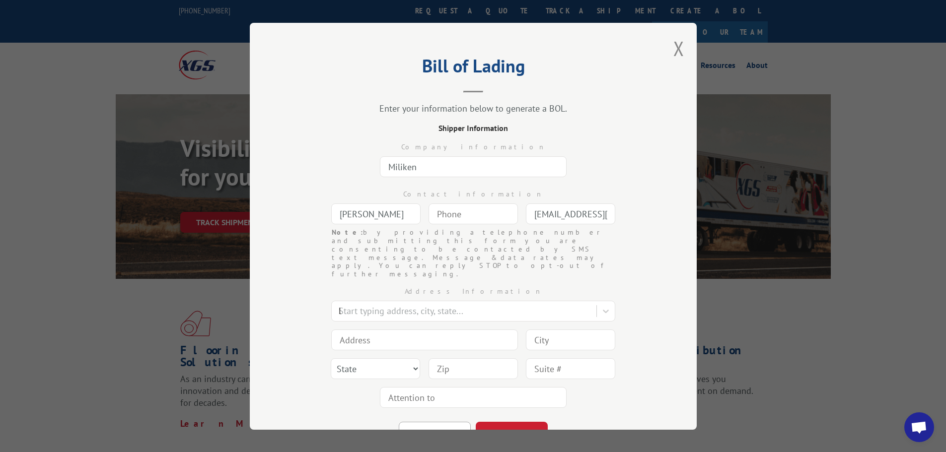
type input "300 [PERSON_NAME] Industrial Dr W"
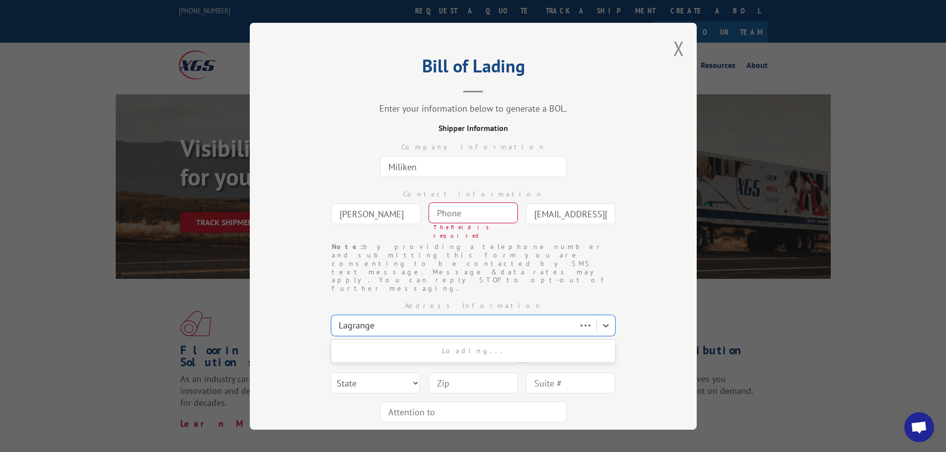
type input "Lagrange"
select select "GA"
type input "30240"
type input "(___) ___-____"
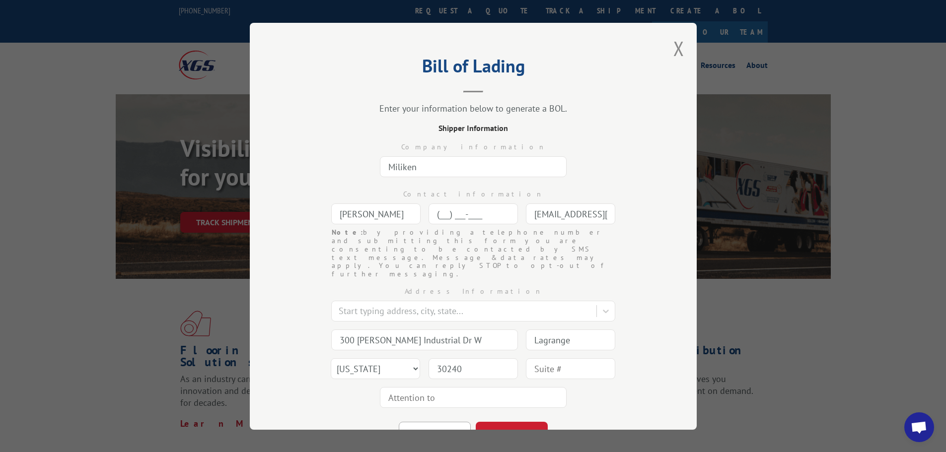
click at [481, 211] on input "(___) ___-____" at bounding box center [472, 214] width 89 height 21
type input "[PHONE_NUMBER]"
click at [403, 387] on input "text" at bounding box center [473, 397] width 187 height 21
type input "[PERSON_NAME]"
click at [515, 421] on button "CONTINUE" at bounding box center [512, 432] width 72 height 22
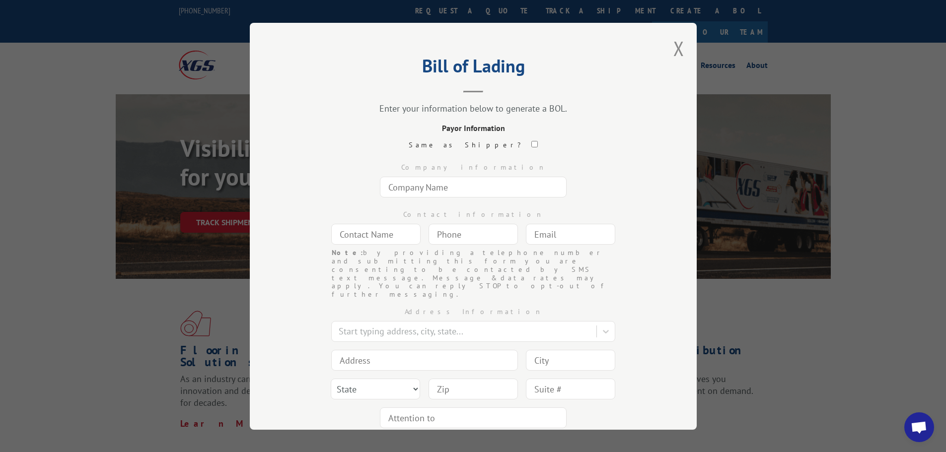
click at [441, 194] on input "text" at bounding box center [473, 187] width 187 height 21
type input "[PERSON_NAME] School Supply"
type input "[PERSON_NAME]"
type input "[EMAIL_ADDRESS][PERSON_NAME][DOMAIN_NAME]"
type input "Pennsauken"
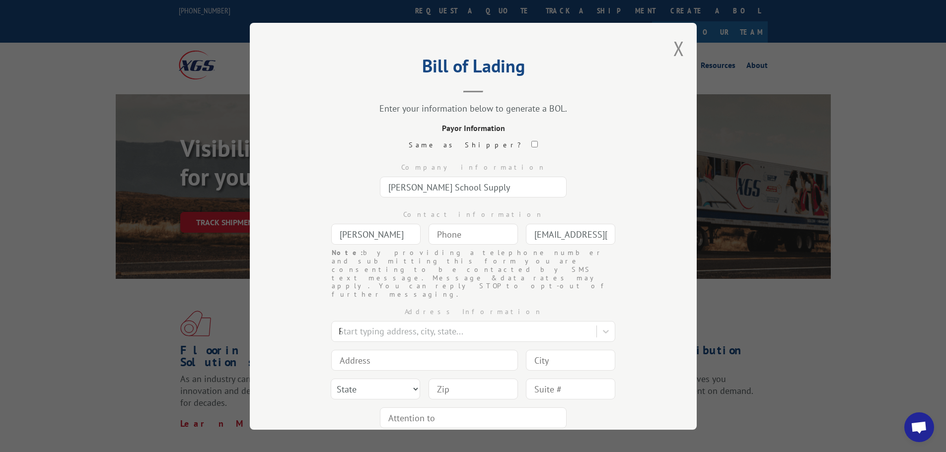
type input "[STREET_ADDRESS]"
type input "Pennsauken"
select select "NJ"
type input "08110"
type input "(___) ___-____"
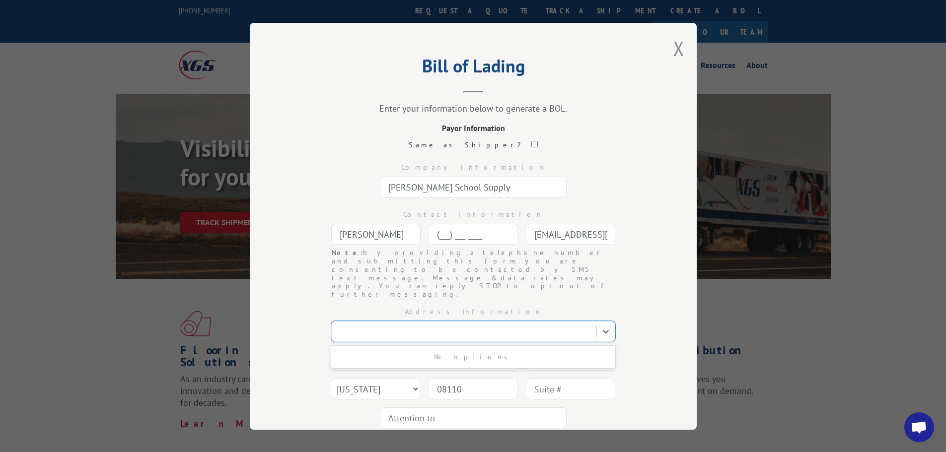
click at [451, 243] on input "(___) ___-____" at bounding box center [472, 234] width 89 height 21
type input "[PHONE_NUMBER]"
click at [480, 407] on input "text" at bounding box center [473, 417] width 187 height 21
type input "[PERSON_NAME]"
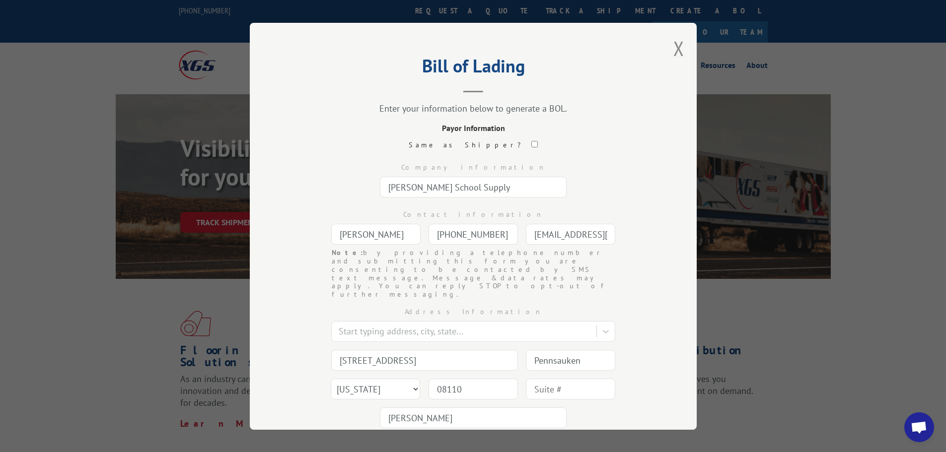
scroll to position [50, 0]
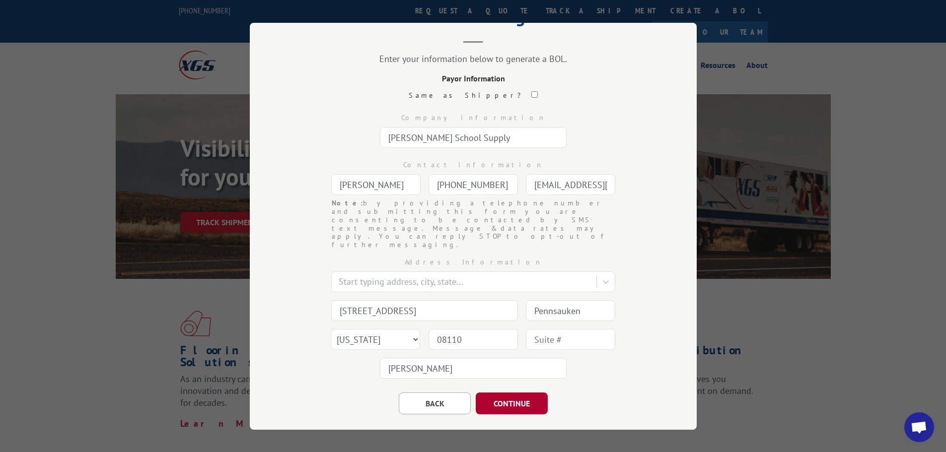
click at [517, 392] on button "CONTINUE" at bounding box center [512, 403] width 72 height 22
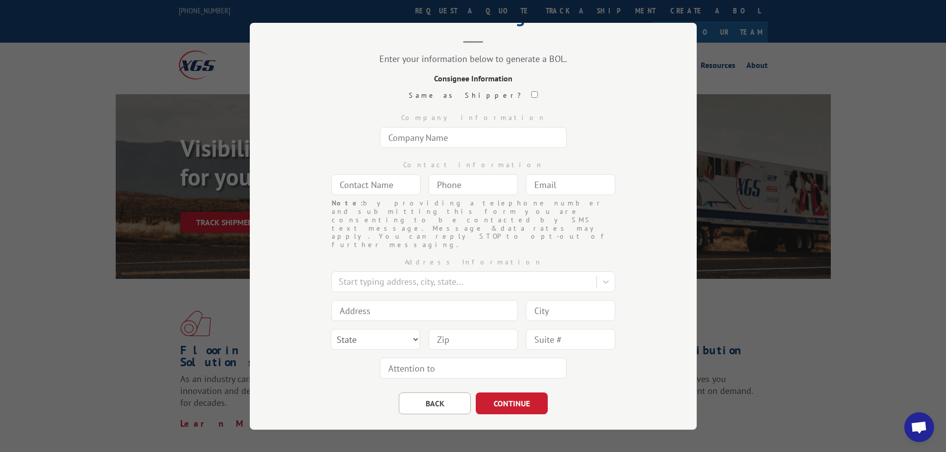
click at [396, 134] on input "text" at bounding box center [473, 137] width 187 height 21
type input "[PERSON_NAME][GEOGRAPHIC_DATA]"
click at [367, 190] on input "text" at bounding box center [375, 184] width 89 height 21
type input "[PERSON_NAME]"
drag, startPoint x: 474, startPoint y: 174, endPoint x: 488, endPoint y: 176, distance: 14.1
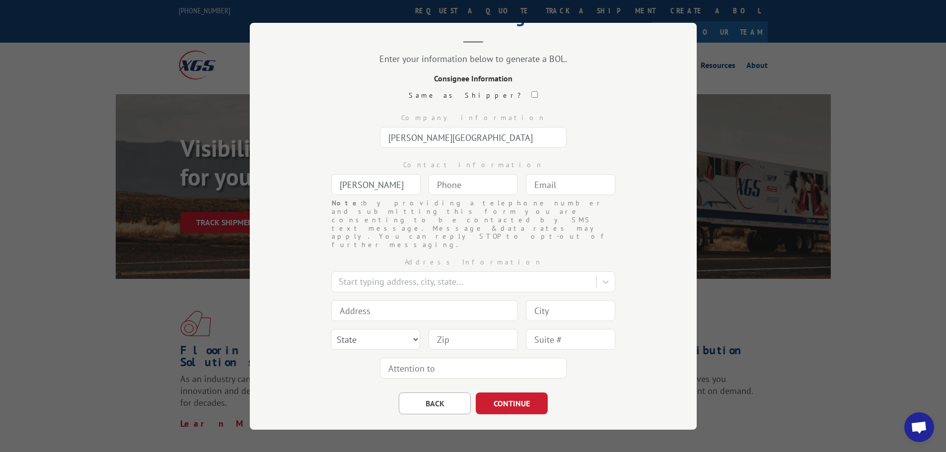
click at [482, 175] on div "Note: by providing a telephone number and submitting this form you are consenti…" at bounding box center [472, 184] width 89 height 23
click at [493, 183] on input "(___) ___-____" at bounding box center [472, 184] width 89 height 21
type input "[PHONE_NUMBER]"
type input "[EMAIL_ADDRESS][PERSON_NAME][DOMAIN_NAME]"
type input "Pennsauken"
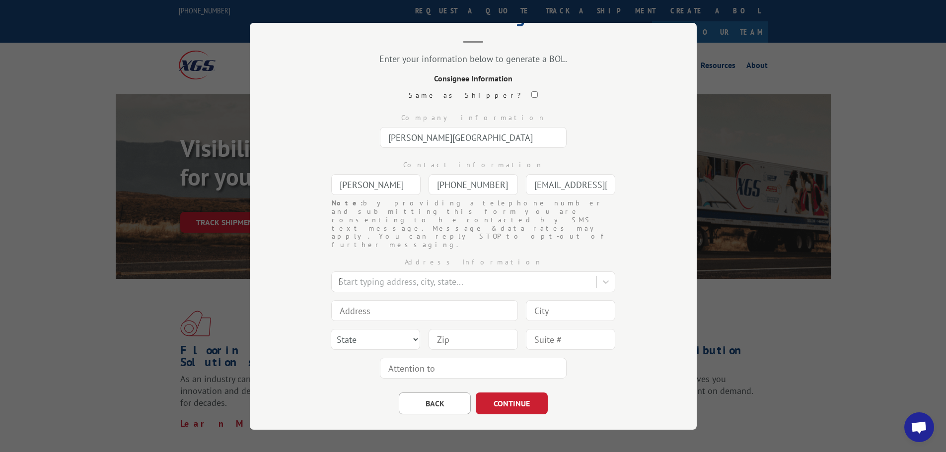
type input "[STREET_ADDRESS]"
type input "Pennsauken"
select select "NJ"
type input "08110"
type input "P"
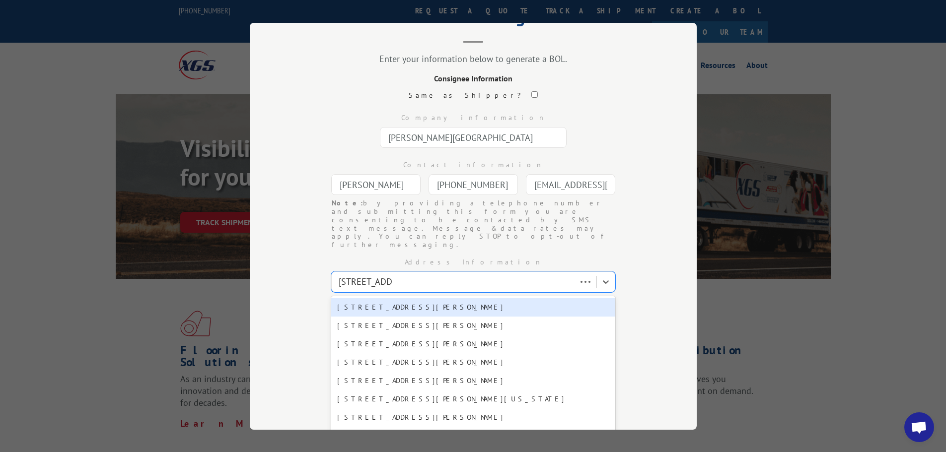
type input "[STREET_ADDRESS][PERSON_NAME]"
type input "Bogota"
type input "07603"
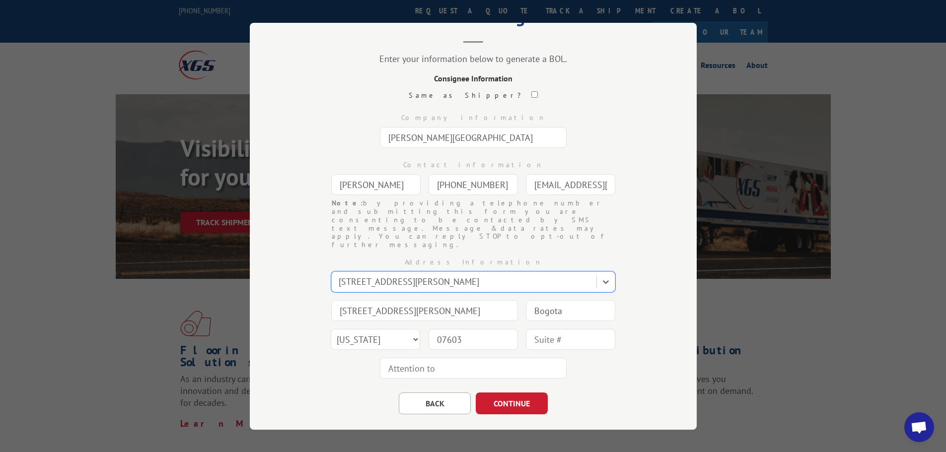
click at [411, 357] on input "text" at bounding box center [473, 367] width 187 height 21
type input "[PERSON_NAME]"
click at [513, 392] on button "CONTINUE" at bounding box center [512, 403] width 72 height 22
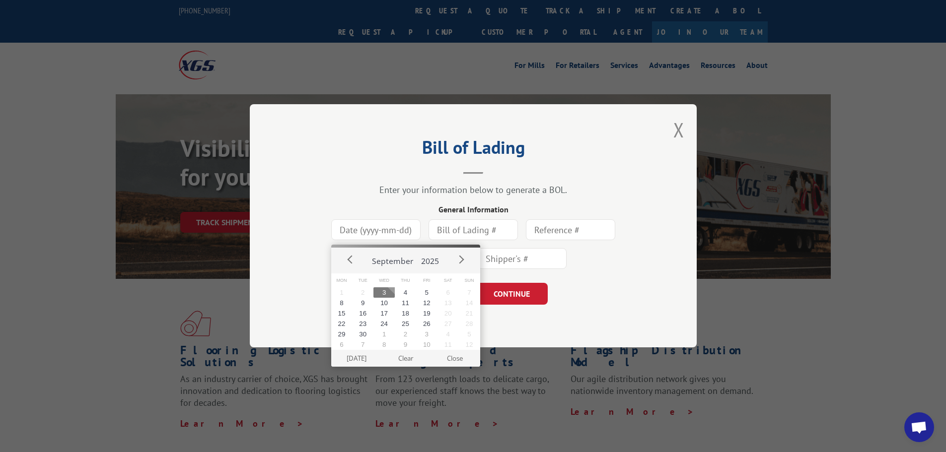
click at [378, 237] on input at bounding box center [375, 230] width 89 height 21
click at [404, 288] on button "4" at bounding box center [405, 292] width 21 height 10
type input "[DATE]"
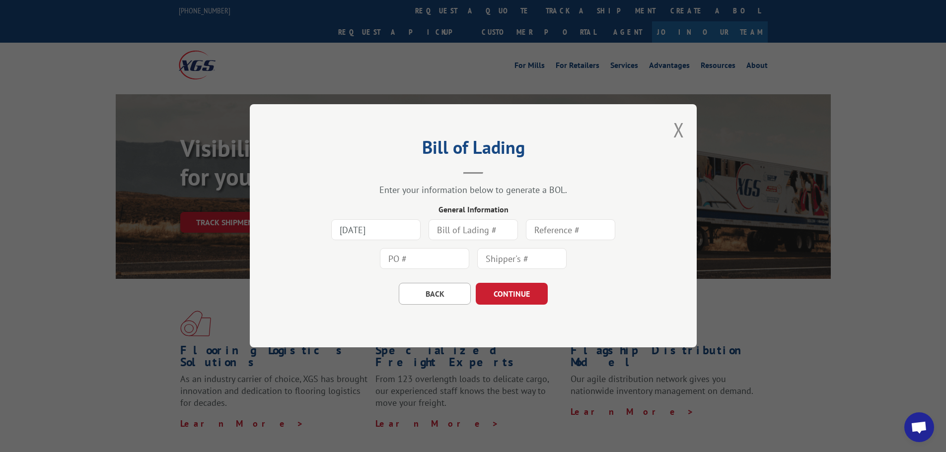
click at [457, 232] on input "text" at bounding box center [472, 230] width 89 height 21
type input "0404593"
click at [448, 250] on input "text" at bounding box center [424, 259] width 89 height 21
type input "0404593"
click at [515, 292] on button "CONTINUE" at bounding box center [512, 294] width 72 height 22
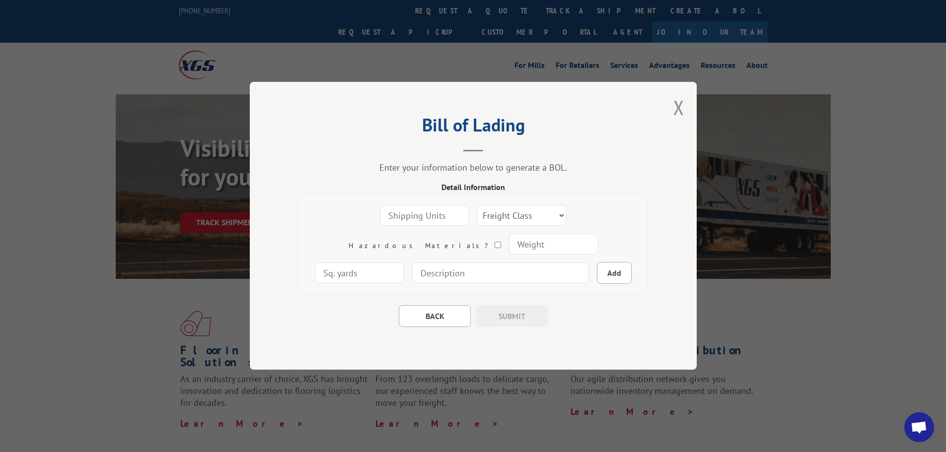
click at [381, 222] on input "number" at bounding box center [424, 216] width 89 height 21
type input "6"
click at [523, 213] on select "Freight Class 50 55 60 65 70 77 85 92 100 110 125 150 175 200 250 300 400 500 C…" at bounding box center [521, 216] width 89 height 21
select select "125"
click at [477, 206] on select "Freight Class 50 55 60 65 70 77 85 92 100 110 125 150 175 200 250 300 400 500 C…" at bounding box center [521, 216] width 89 height 21
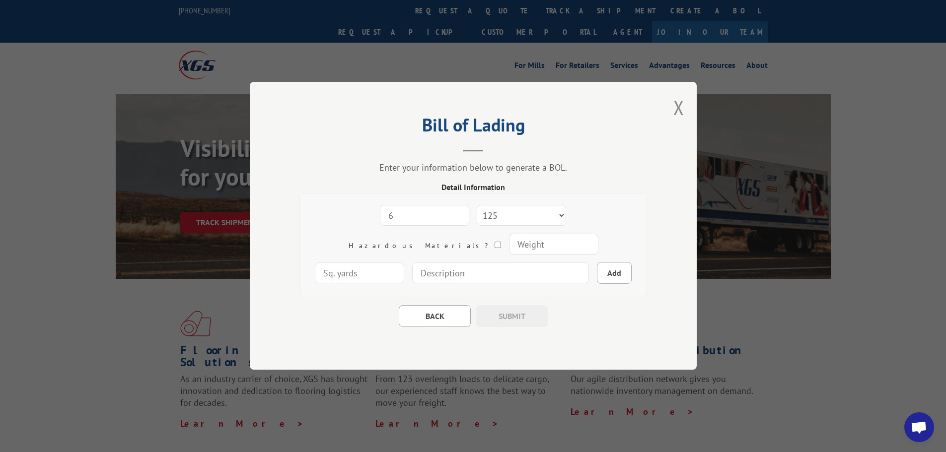
click at [508, 240] on input "number" at bounding box center [552, 244] width 89 height 21
type input "15"
type input "9"
click at [433, 276] on input at bounding box center [500, 273] width 177 height 21
type input "carpets"
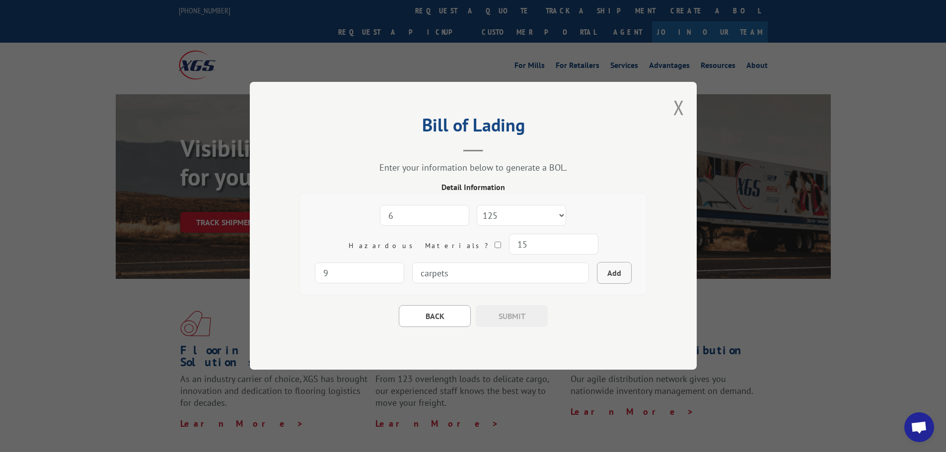
click at [597, 274] on button "Add" at bounding box center [614, 274] width 35 height 22
select select
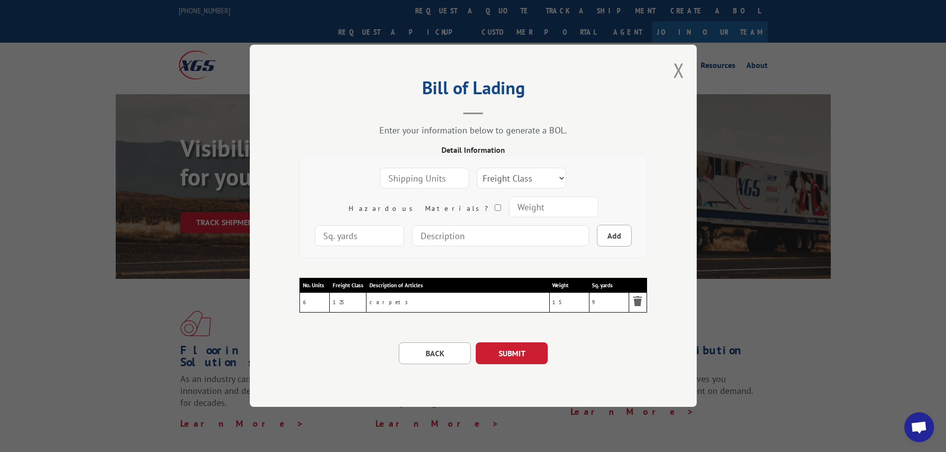
click at [388, 176] on input "number" at bounding box center [424, 178] width 89 height 21
type input "2"
click at [524, 177] on select "Freight Class 50 55 60 65 70 77 85 92 100 110 125 150 175 200 250 300 400 500 C…" at bounding box center [521, 178] width 89 height 21
select select "150"
click at [477, 168] on select "Freight Class 50 55 60 65 70 77 85 92 100 110 125 150 175 200 250 300 400 500 C…" at bounding box center [521, 178] width 89 height 21
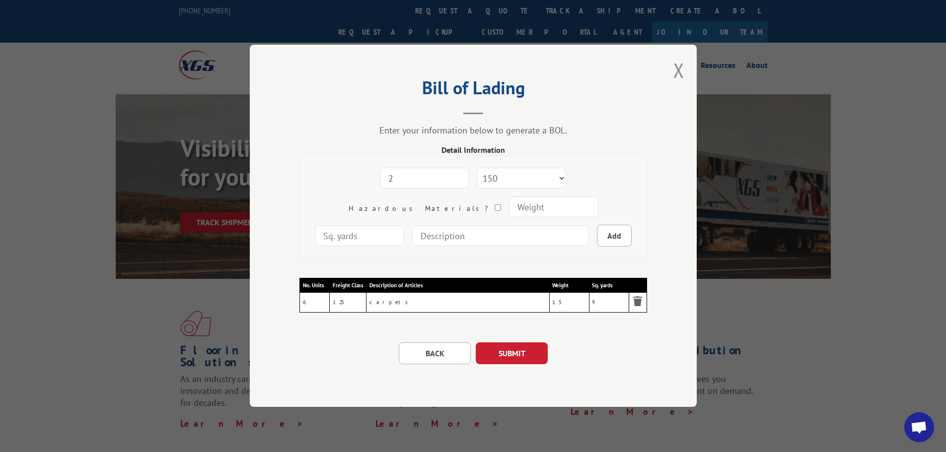
click at [508, 211] on input "number" at bounding box center [552, 207] width 89 height 21
type input "64"
type input "20"
click at [417, 243] on input at bounding box center [500, 235] width 177 height 21
type input "carpets"
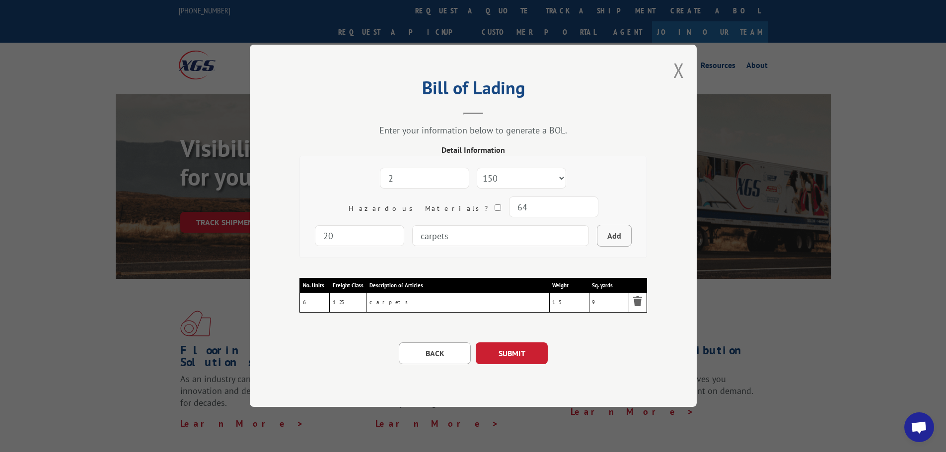
click at [597, 230] on button "Add" at bounding box center [614, 236] width 35 height 22
select select
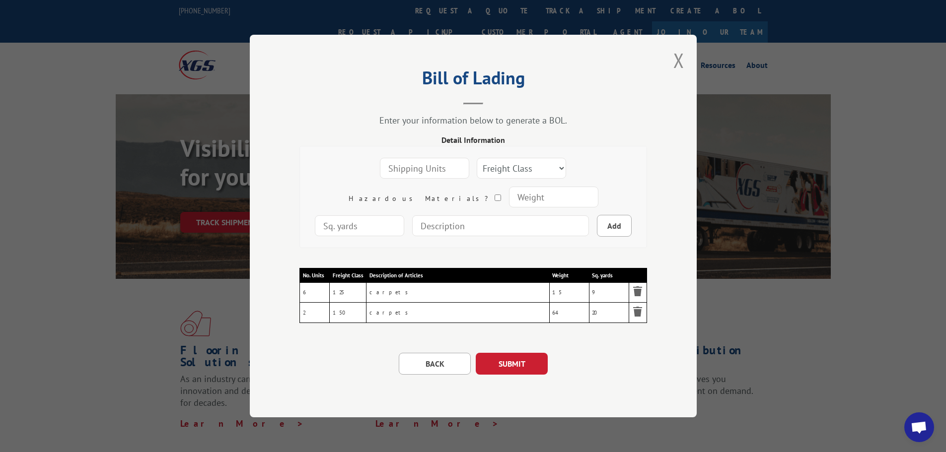
click at [388, 174] on input "number" at bounding box center [424, 168] width 89 height 21
type input "3"
click at [518, 166] on select "Freight Class 50 55 60 65 70 77 85 92 100 110 125 150 175 200 250 300 400 500 C…" at bounding box center [521, 168] width 89 height 21
select select "125"
click at [477, 158] on select "Freight Class 50 55 60 65 70 77 85 92 100 110 125 150 175 200 250 300 400 500 C…" at bounding box center [521, 168] width 89 height 21
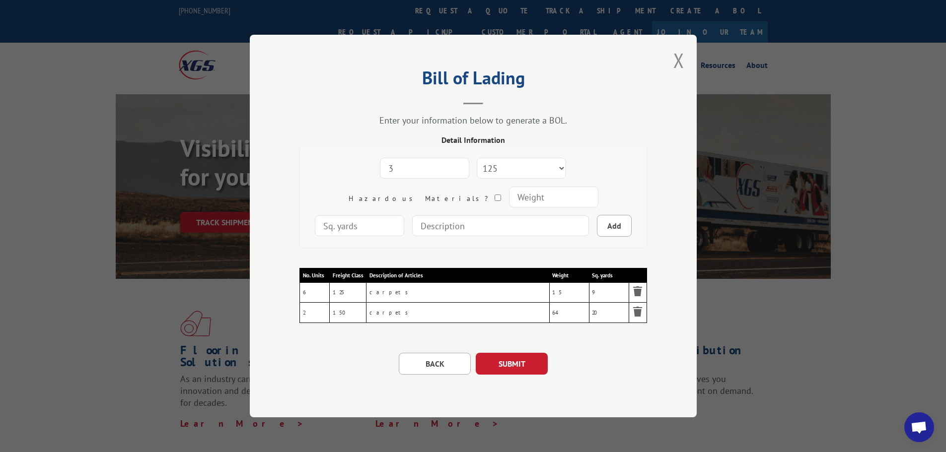
click at [508, 202] on input "number" at bounding box center [552, 197] width 89 height 21
type input "27"
type input "15"
drag, startPoint x: 398, startPoint y: 240, endPoint x: 398, endPoint y: 233, distance: 7.4
click at [398, 240] on div "3 Freight Class 50 55 60 65 70 77 85 92 100 110 125 150 175 200 250 300 400 500…" at bounding box center [473, 197] width 332 height 86
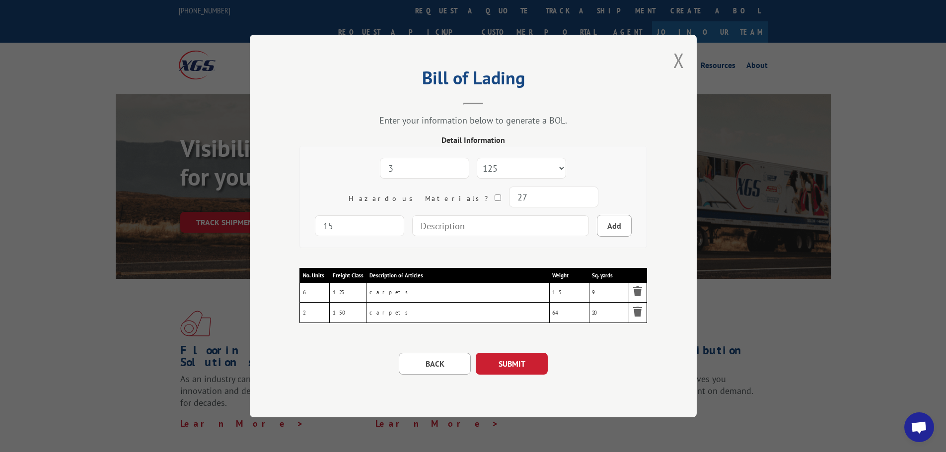
click at [412, 233] on input at bounding box center [500, 225] width 177 height 21
type input "carpets"
click at [597, 224] on button "Add" at bounding box center [614, 226] width 35 height 22
select select
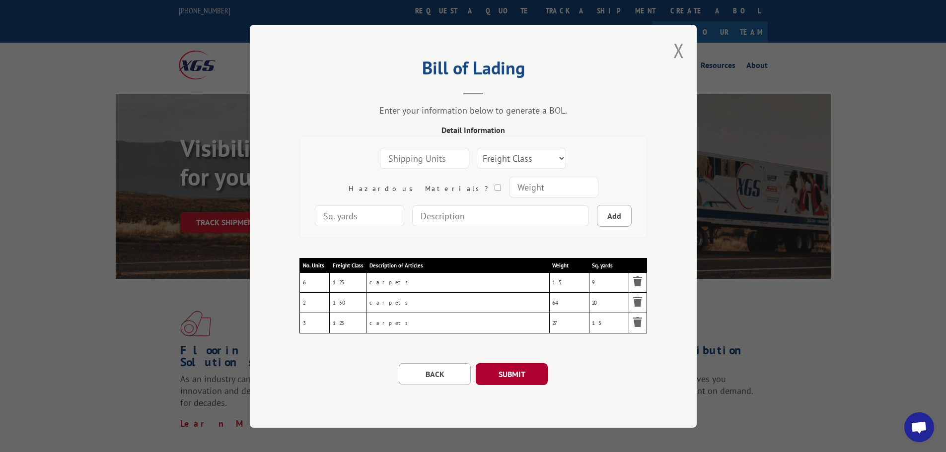
click at [503, 376] on button "SUBMIT" at bounding box center [512, 374] width 72 height 22
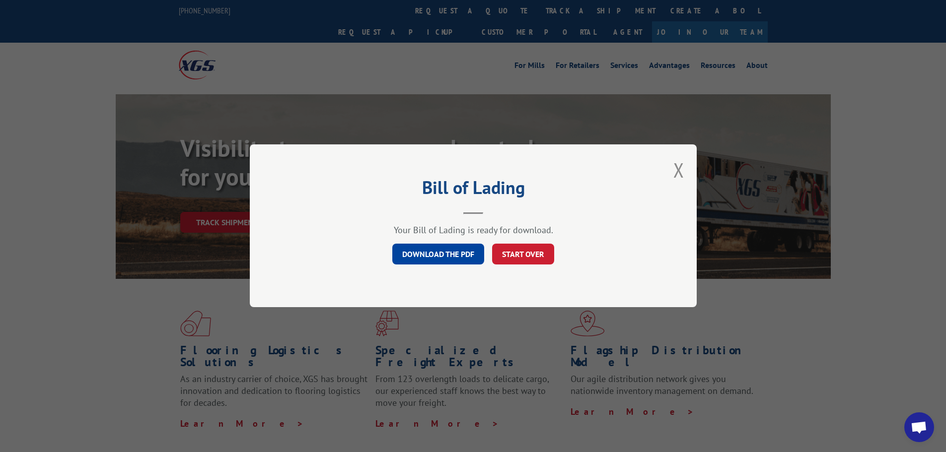
click at [442, 258] on link "DOWNLOAD THE PDF" at bounding box center [438, 254] width 92 height 21
click at [370, 414] on div "Bill of Lading Your Bill of Lading is ready for download. DOWNLOAD THE PDF STAR…" at bounding box center [473, 226] width 946 height 452
click at [444, 249] on link "DOWNLOAD THE PDF" at bounding box center [438, 254] width 92 height 21
click at [440, 255] on link "DOWNLOAD THE PDF" at bounding box center [438, 254] width 92 height 21
